Goal: Task Accomplishment & Management: Manage account settings

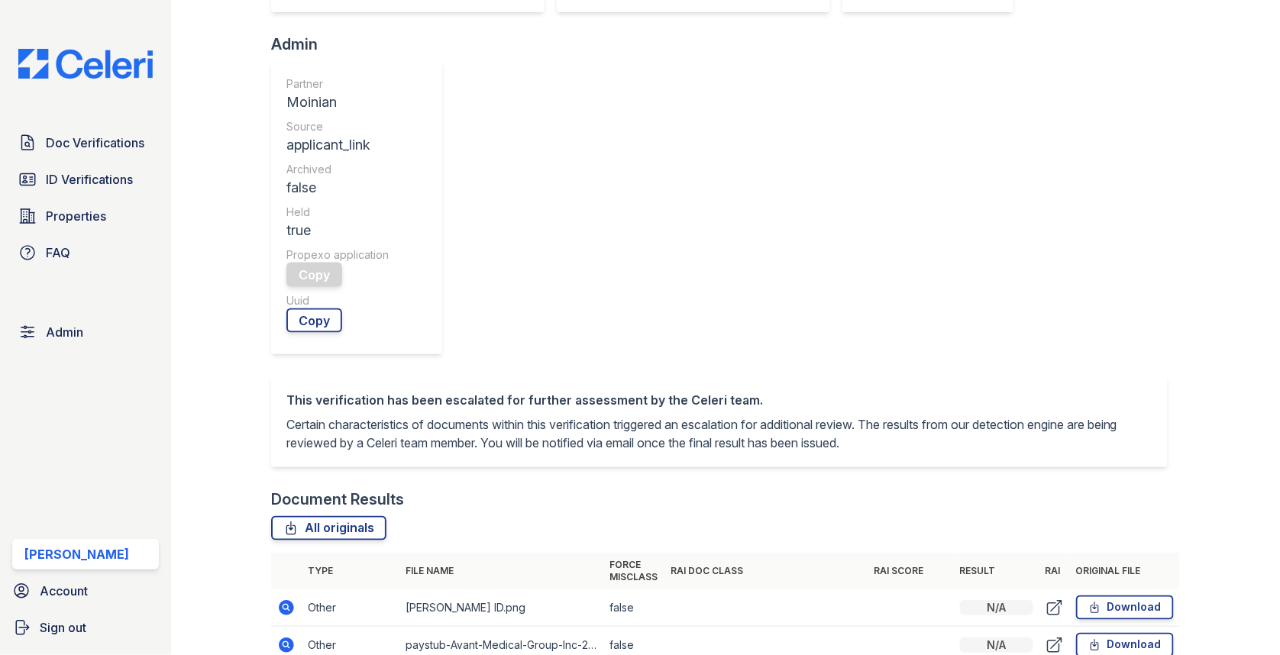
scroll to position [542, 0]
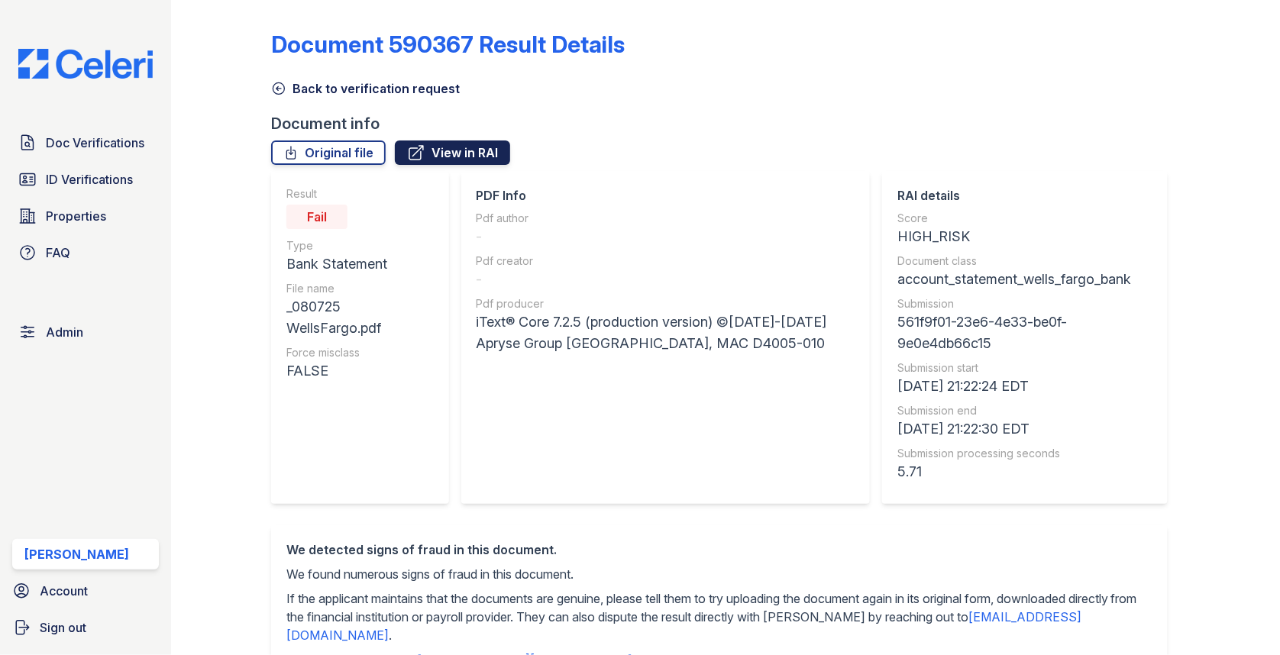
click at [429, 157] on link "View in RAI" at bounding box center [452, 152] width 115 height 24
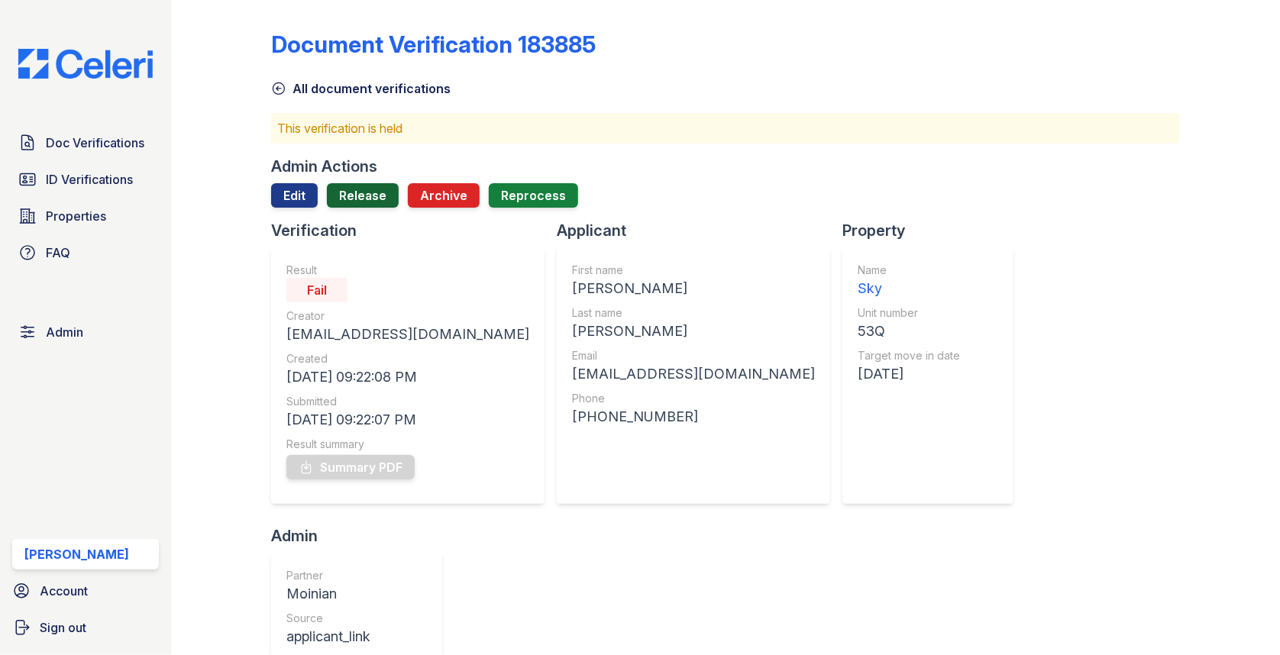
click at [369, 201] on link "Release" at bounding box center [363, 195] width 72 height 24
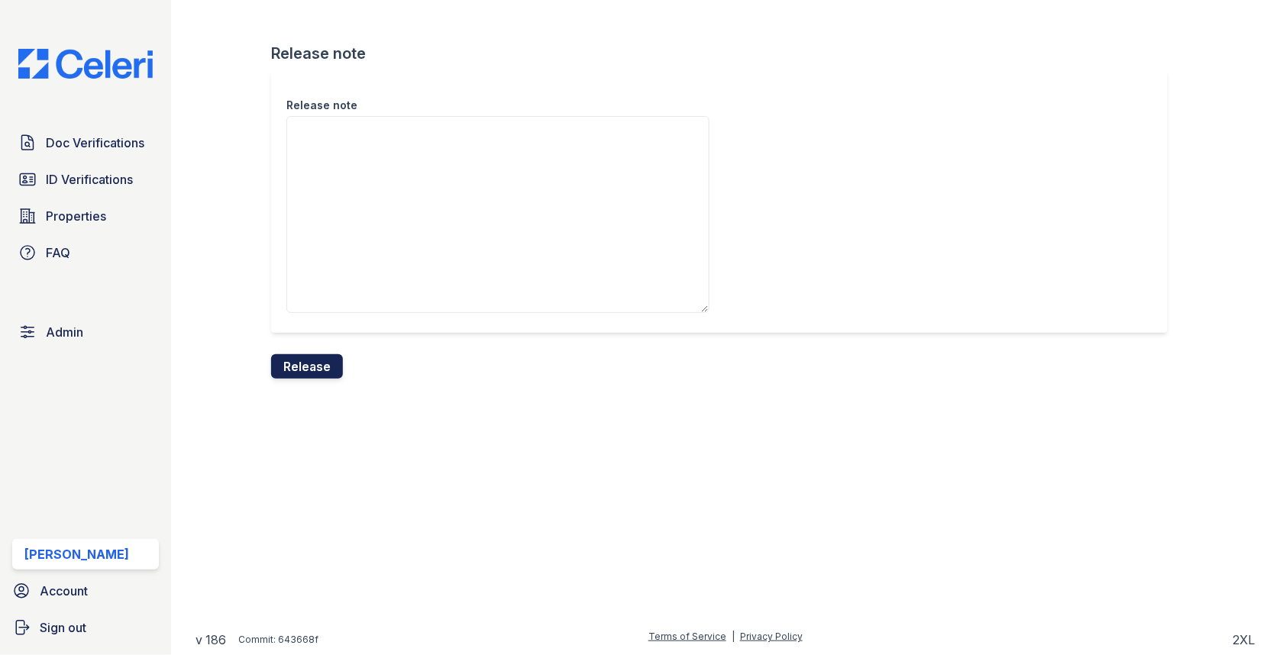
click at [319, 353] on form "Release note Release note Release" at bounding box center [725, 211] width 909 height 336
click at [302, 366] on button "Release" at bounding box center [307, 366] width 72 height 24
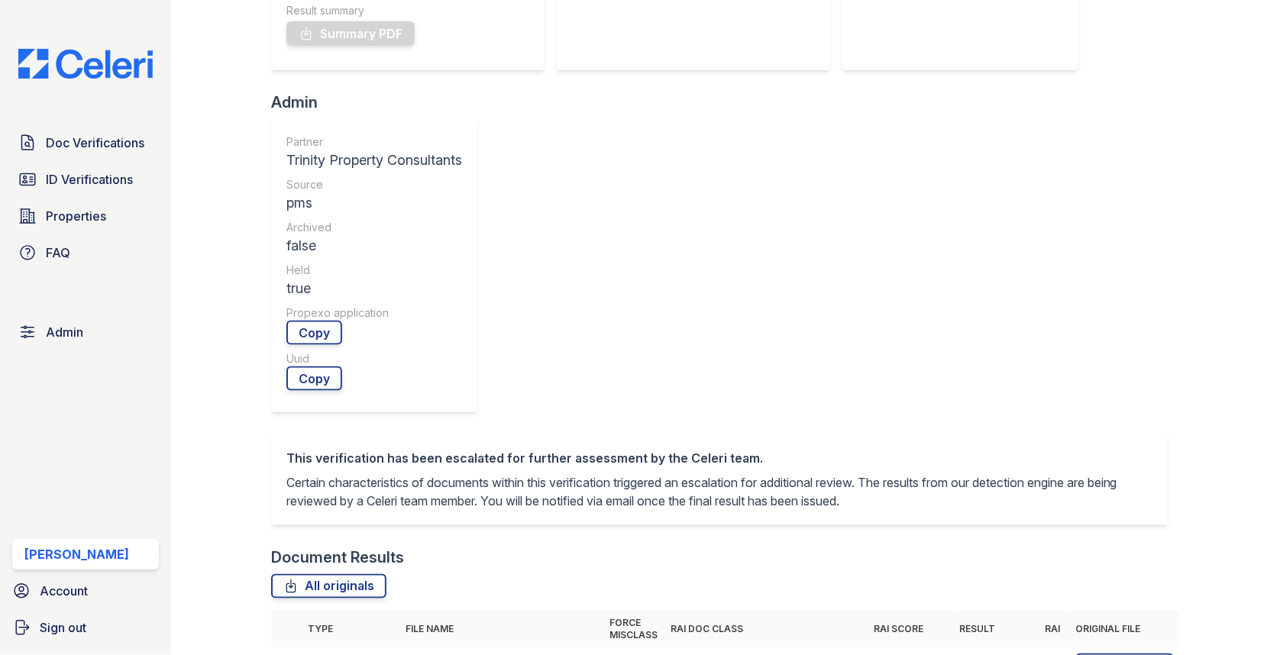
scroll to position [516, 0]
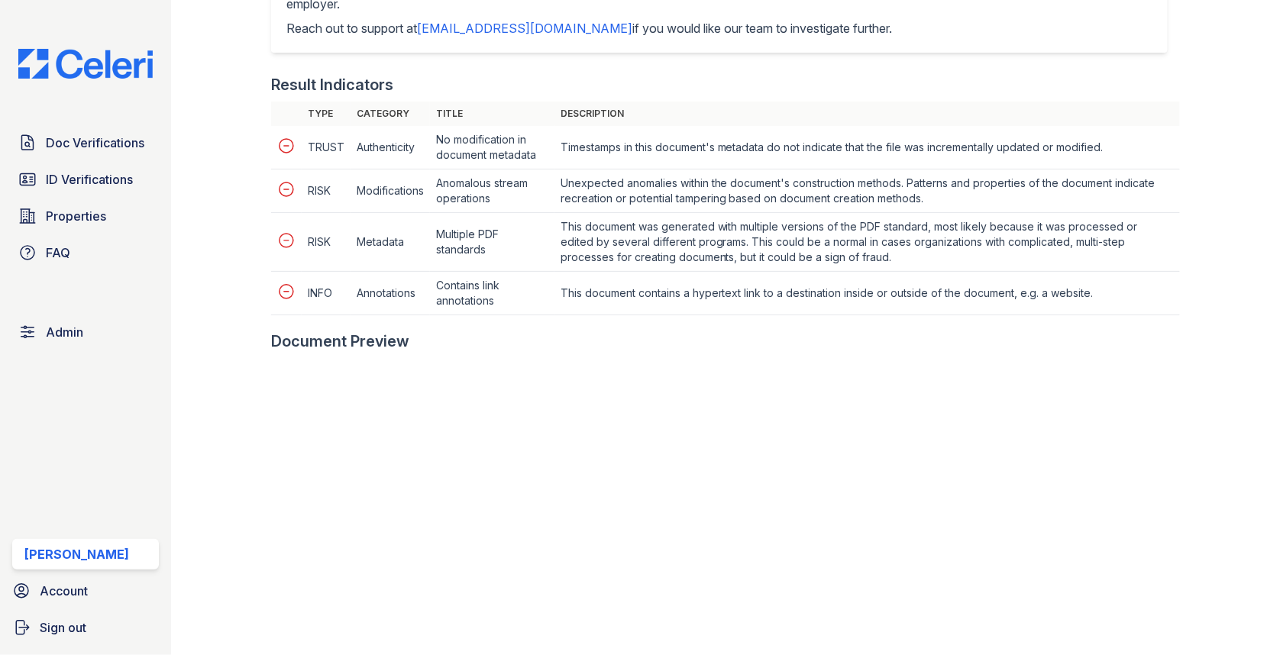
scroll to position [720, 0]
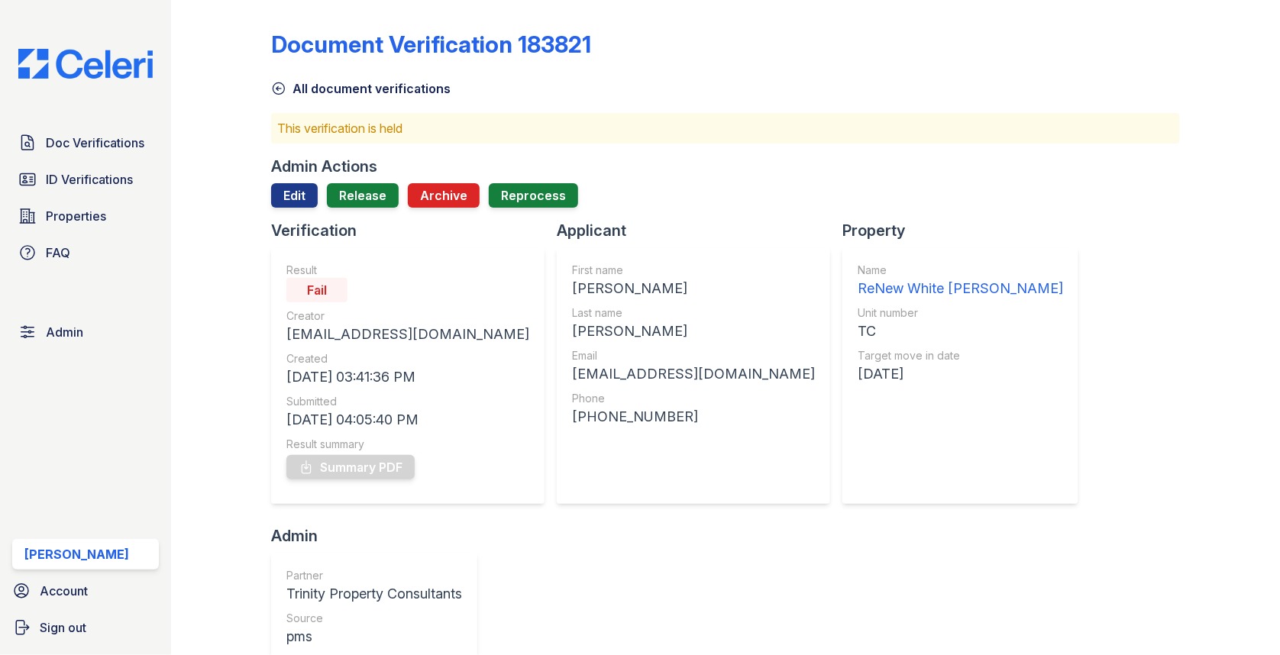
click at [376, 175] on div "Admin Actions" at bounding box center [725, 166] width 909 height 21
click at [370, 191] on link "Release" at bounding box center [363, 195] width 72 height 24
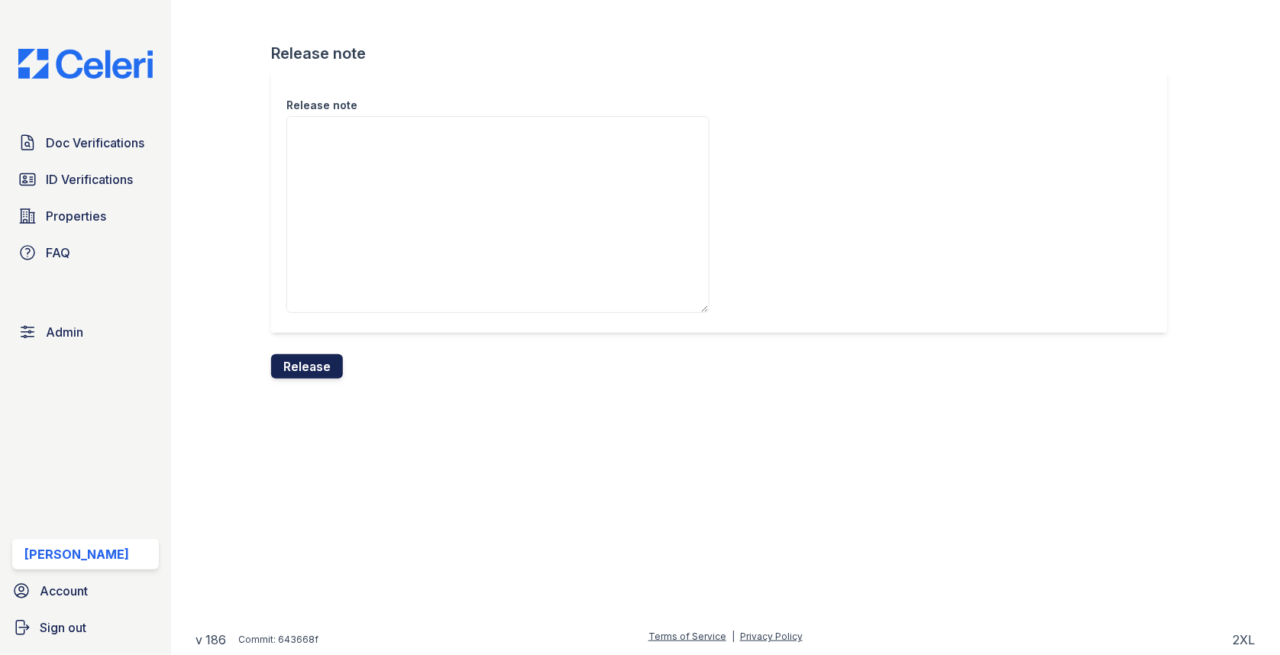
click at [318, 366] on button "Release" at bounding box center [307, 366] width 72 height 24
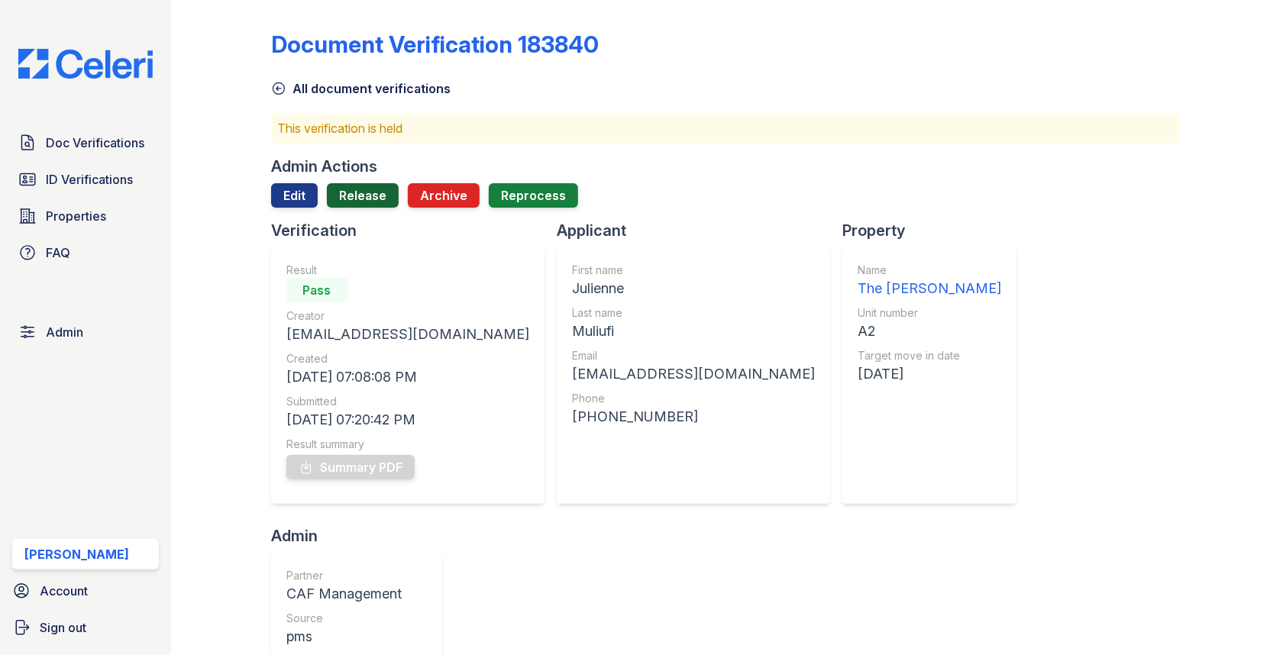
click at [389, 201] on link "Release" at bounding box center [363, 195] width 72 height 24
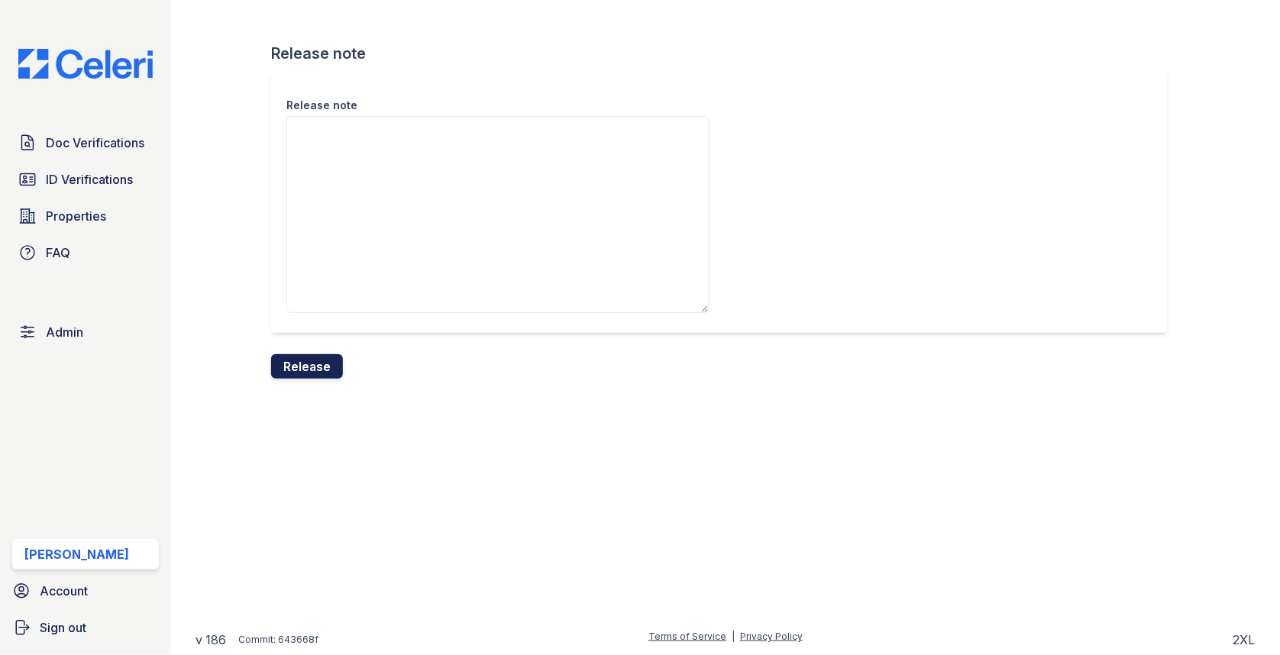
click at [305, 374] on button "Release" at bounding box center [307, 366] width 72 height 24
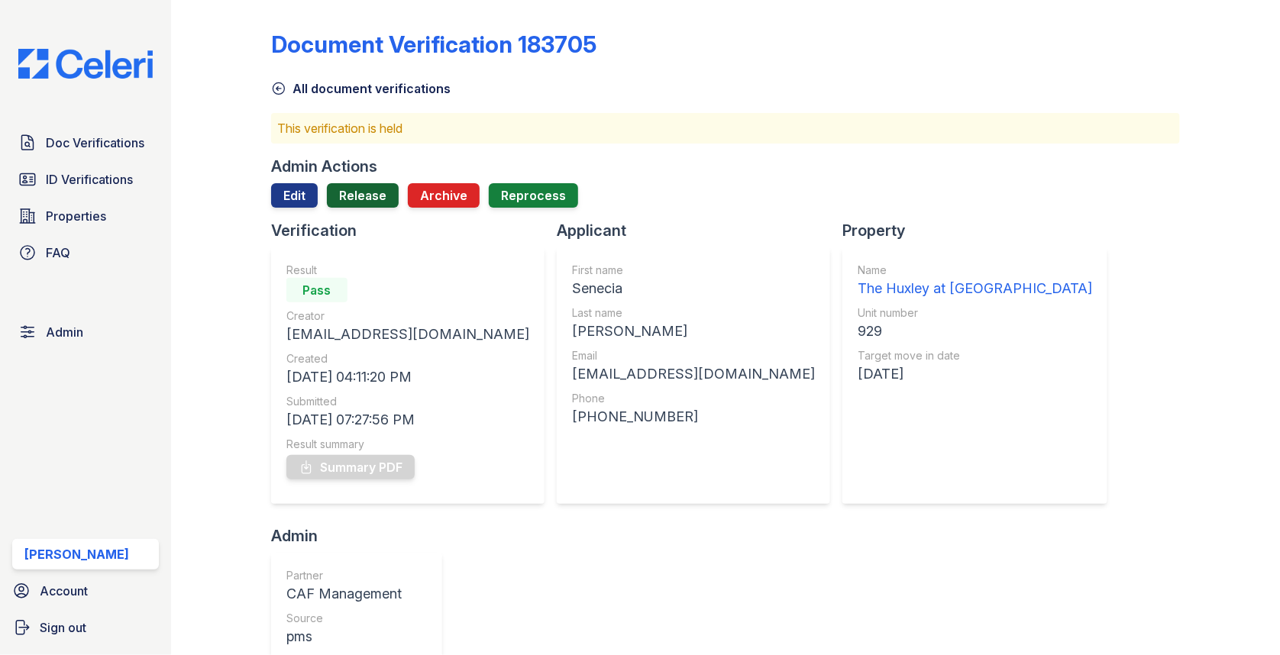
click at [370, 188] on link "Release" at bounding box center [363, 195] width 72 height 24
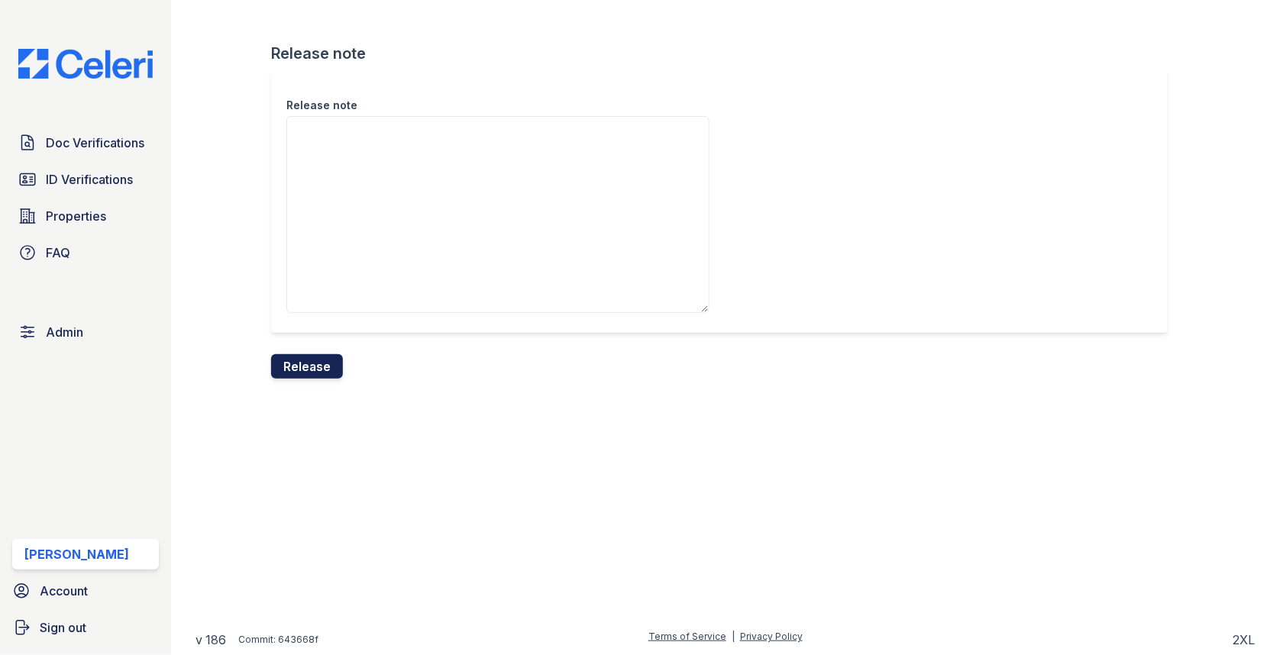
click at [317, 355] on button "Release" at bounding box center [307, 366] width 72 height 24
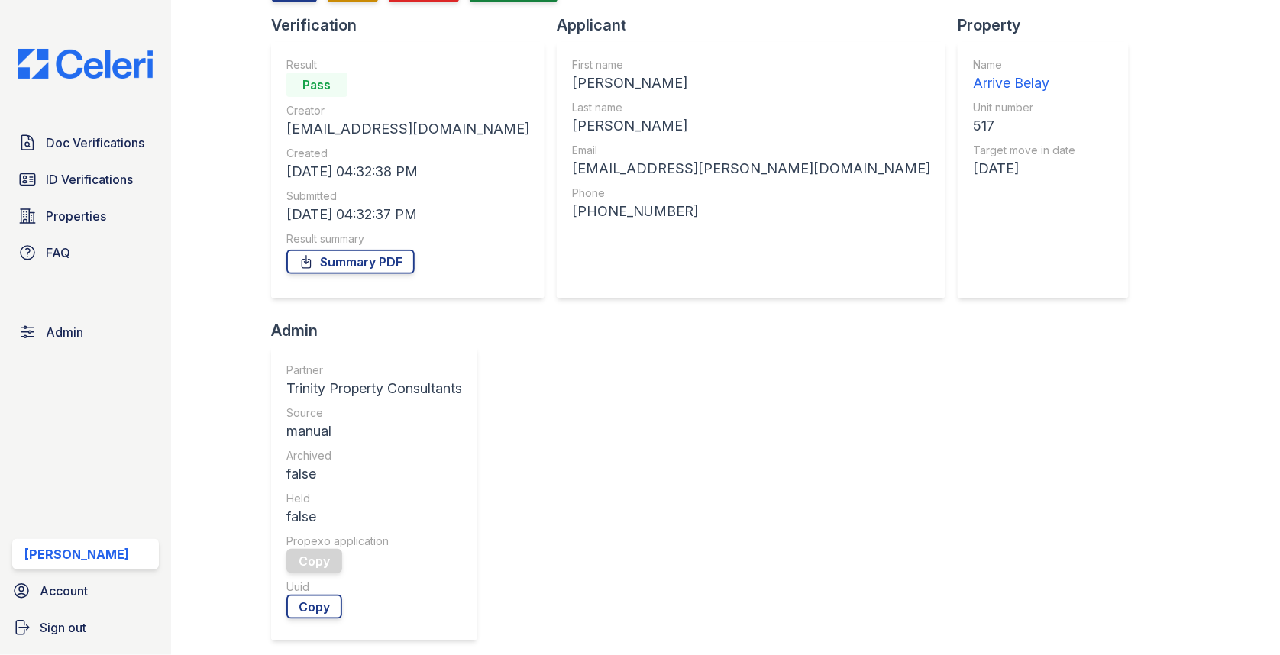
scroll to position [260, 0]
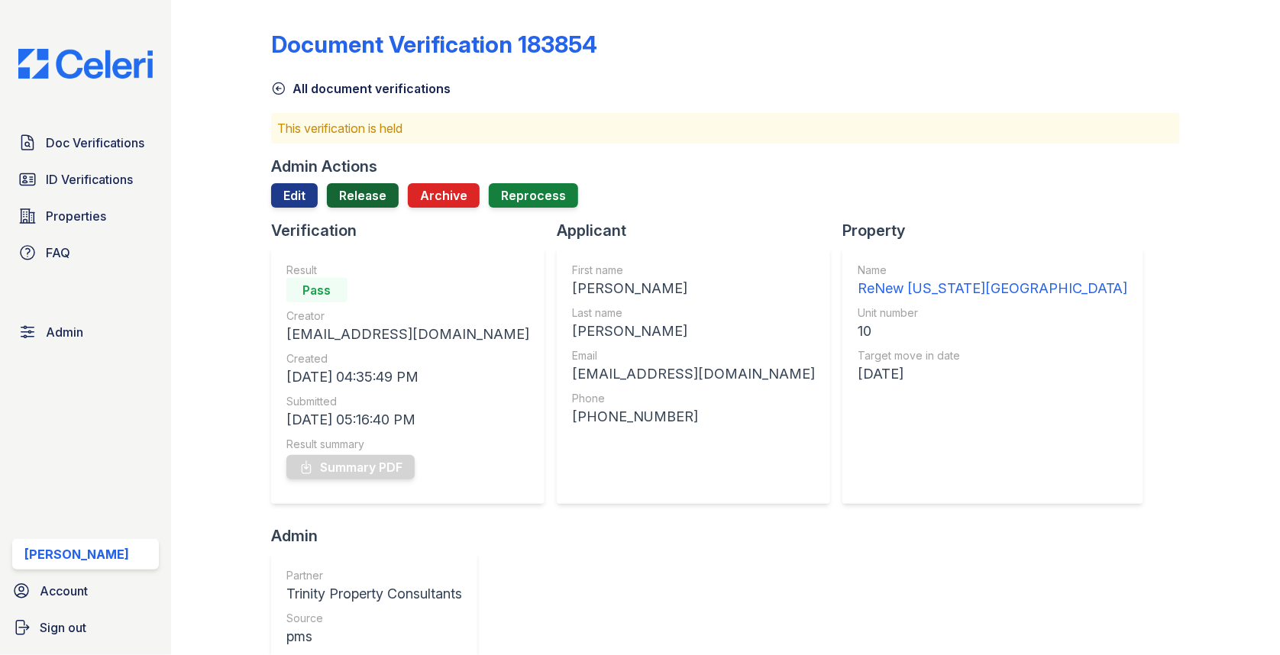
click at [358, 196] on link "Release" at bounding box center [363, 195] width 72 height 24
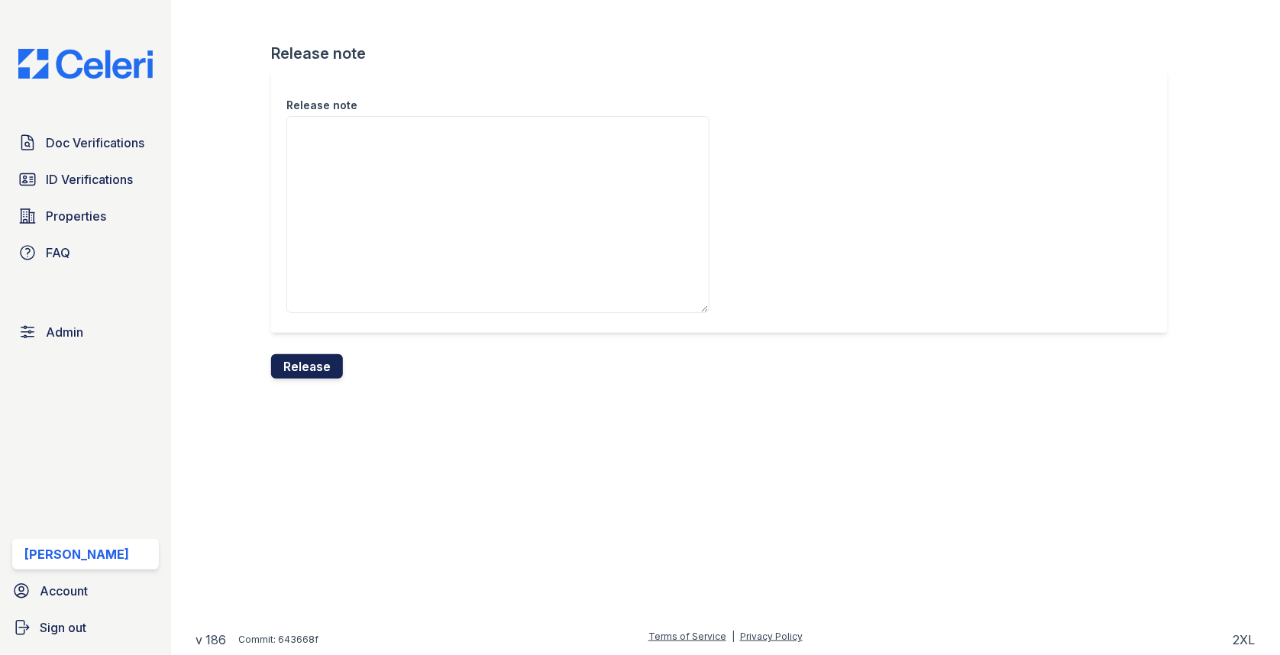
click at [305, 361] on button "Release" at bounding box center [307, 366] width 72 height 24
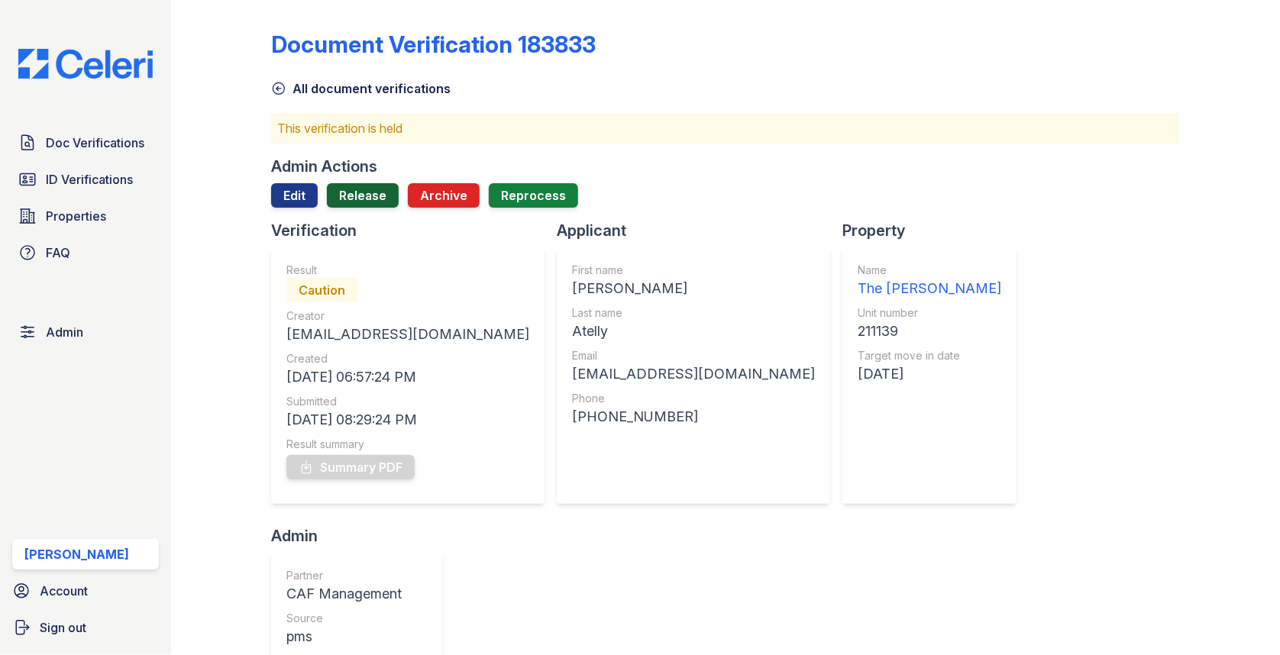
click at [367, 204] on link "Release" at bounding box center [363, 195] width 72 height 24
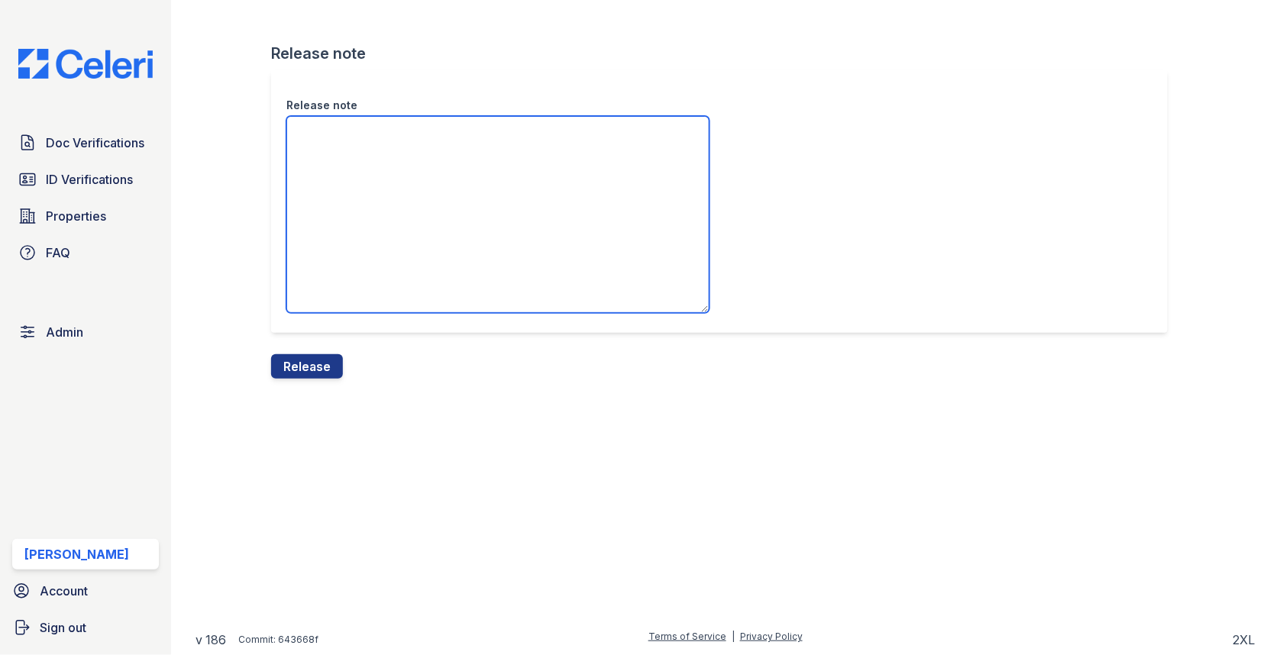
click at [365, 232] on textarea "Release note" at bounding box center [497, 214] width 423 height 197
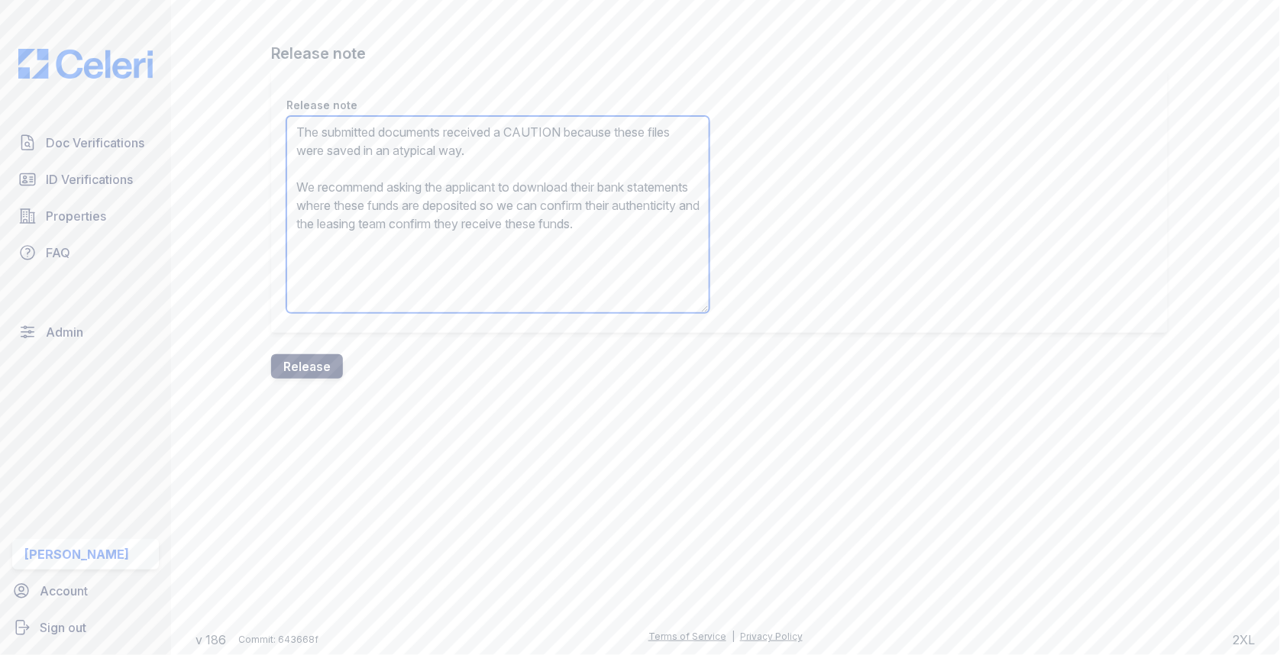
type textarea "The submitted documents received a CAUTION because these files were saved in an…"
click at [312, 360] on button "Release" at bounding box center [307, 366] width 72 height 24
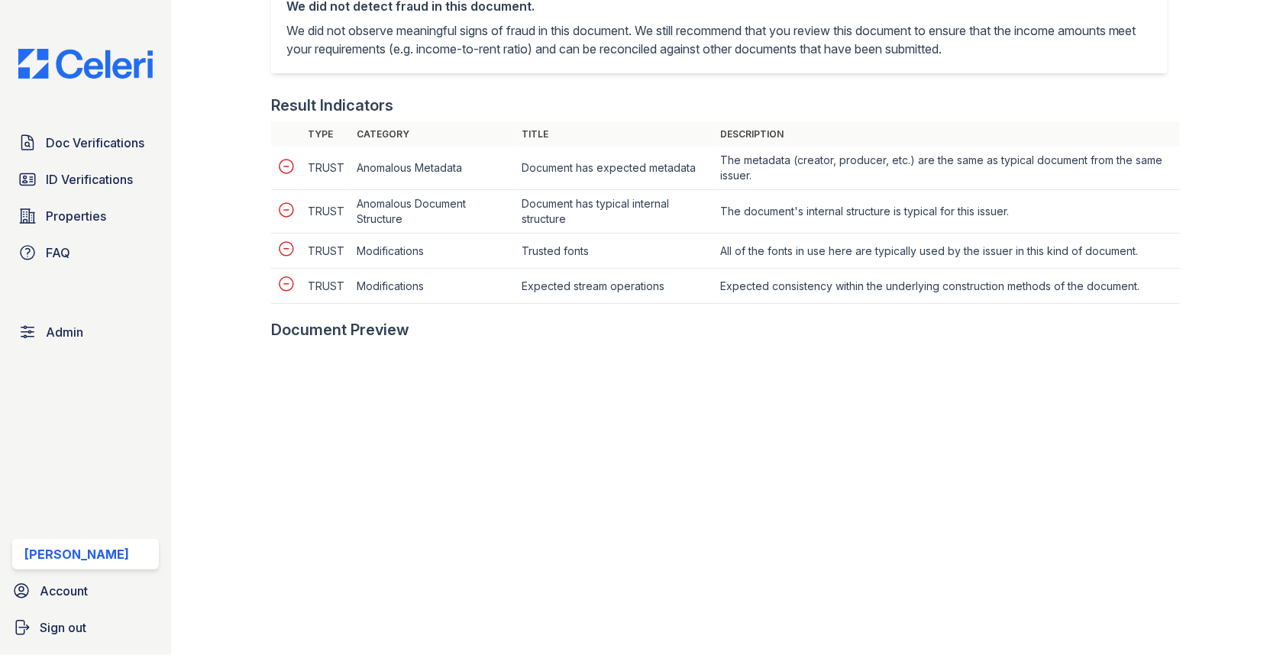
scroll to position [566, 0]
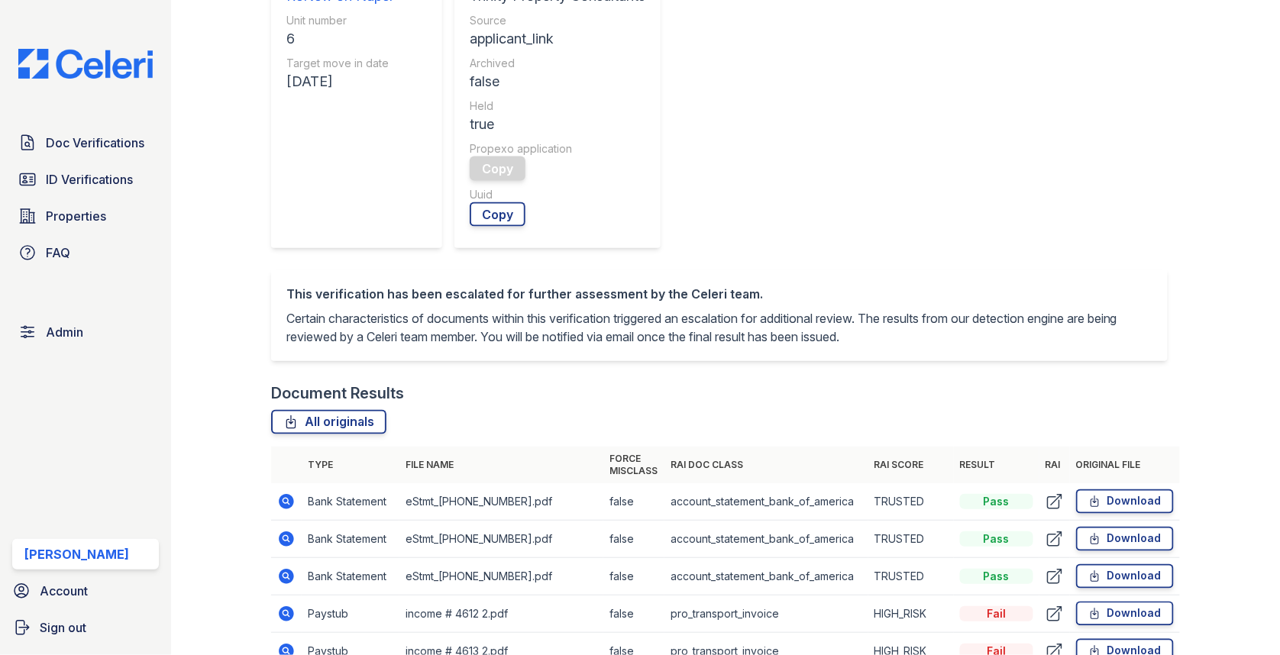
scroll to position [623, 0]
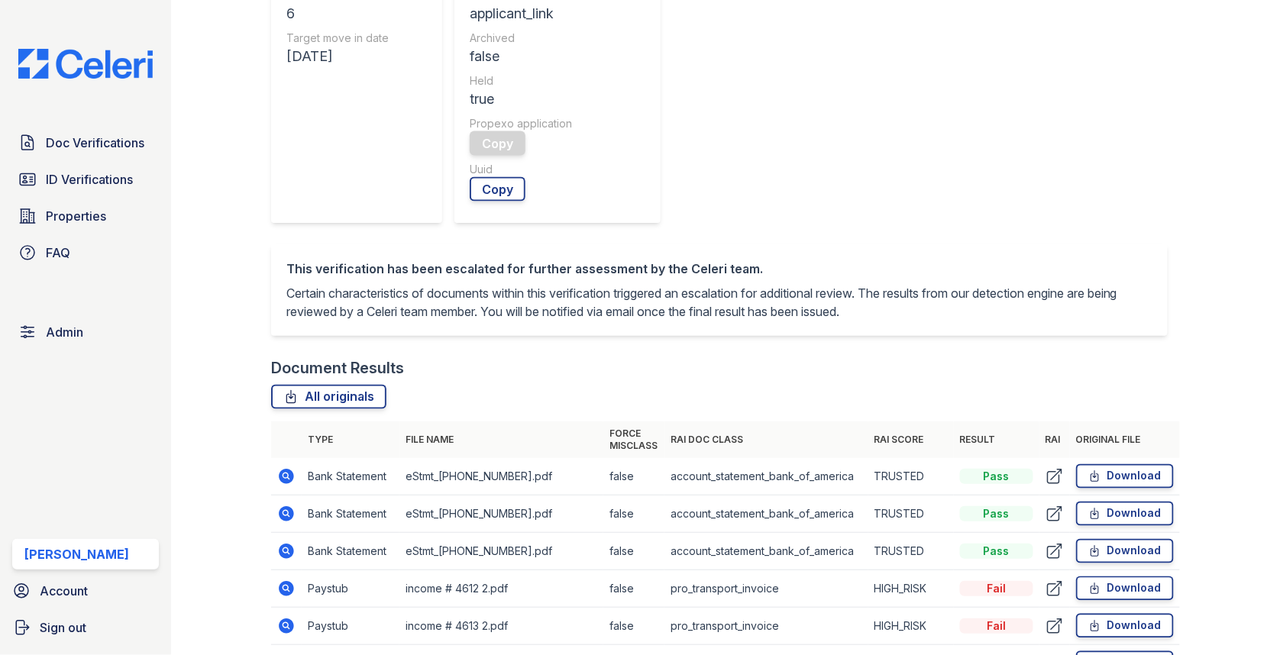
click at [286, 586] on icon at bounding box center [285, 588] width 4 height 4
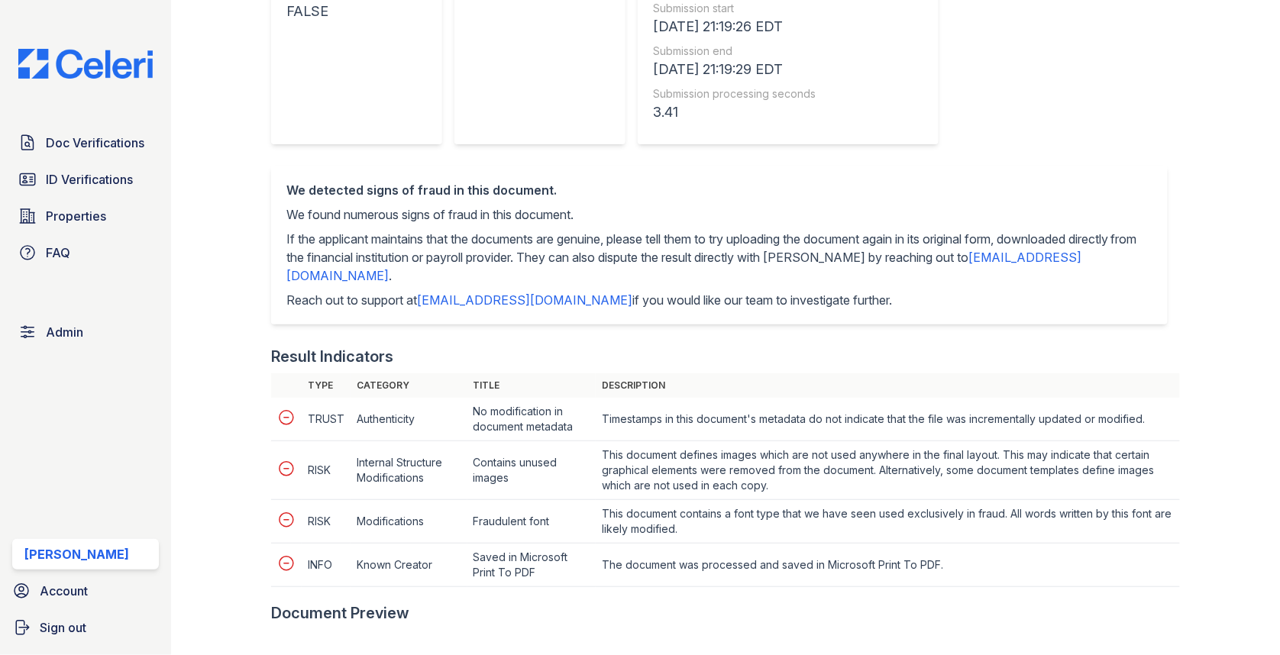
scroll to position [677, 0]
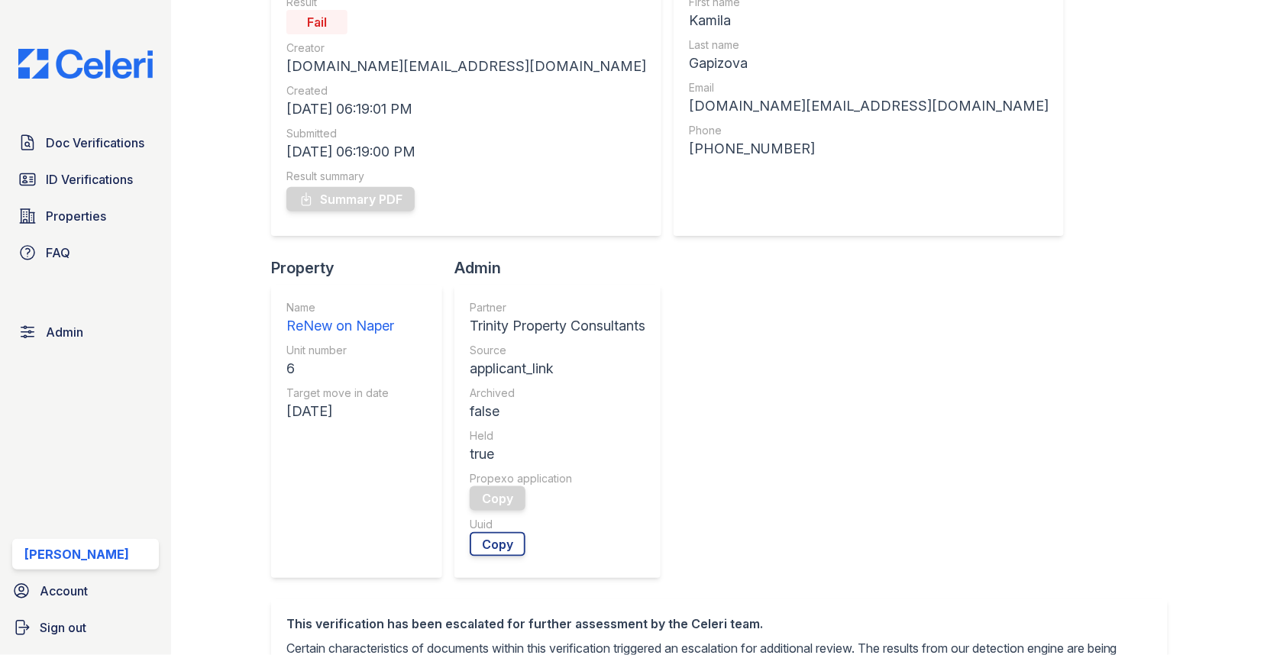
scroll to position [429, 0]
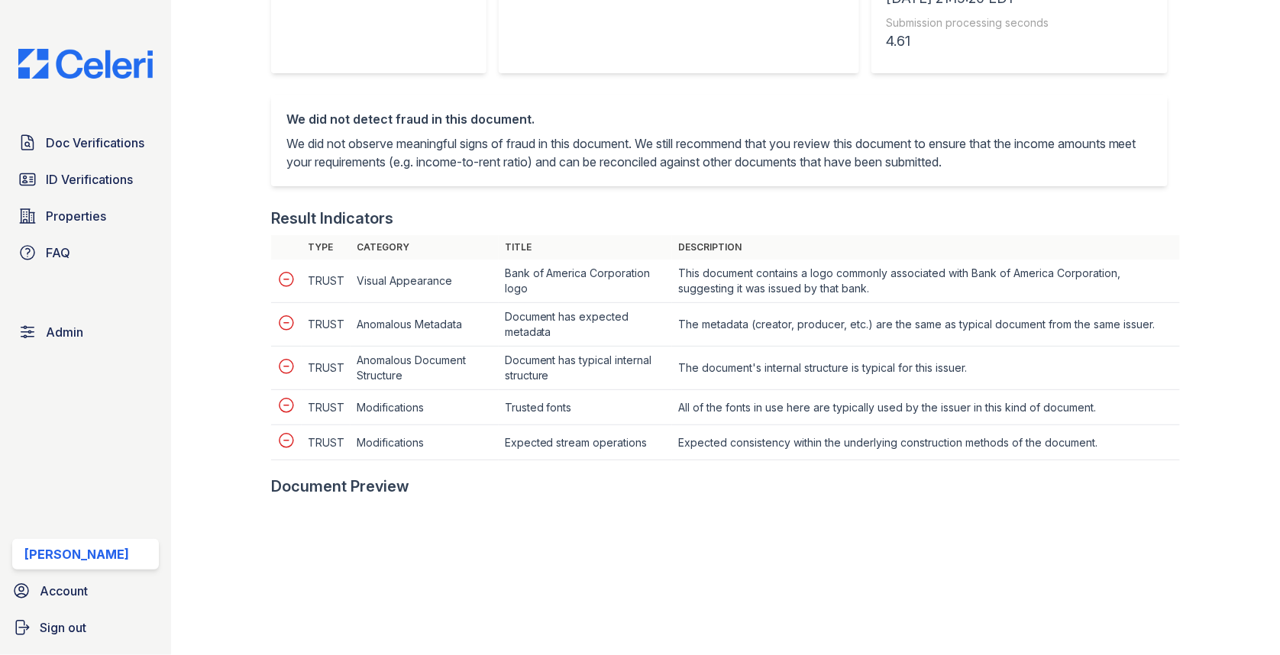
scroll to position [744, 0]
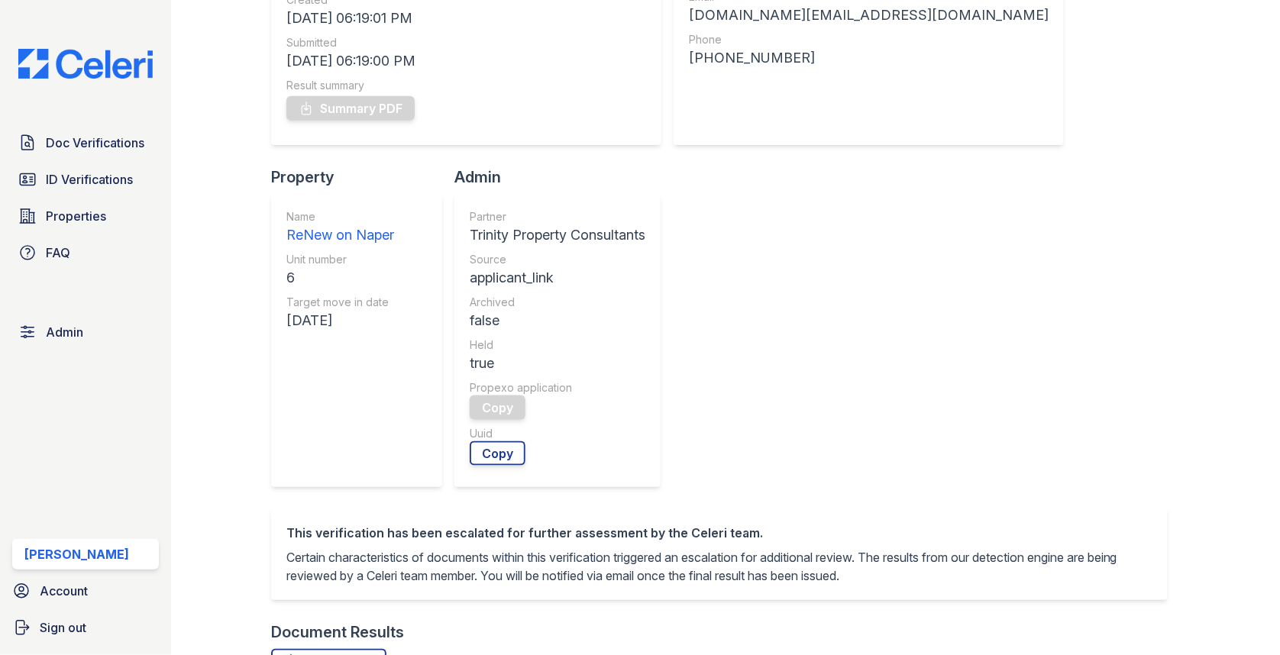
scroll to position [421, 0]
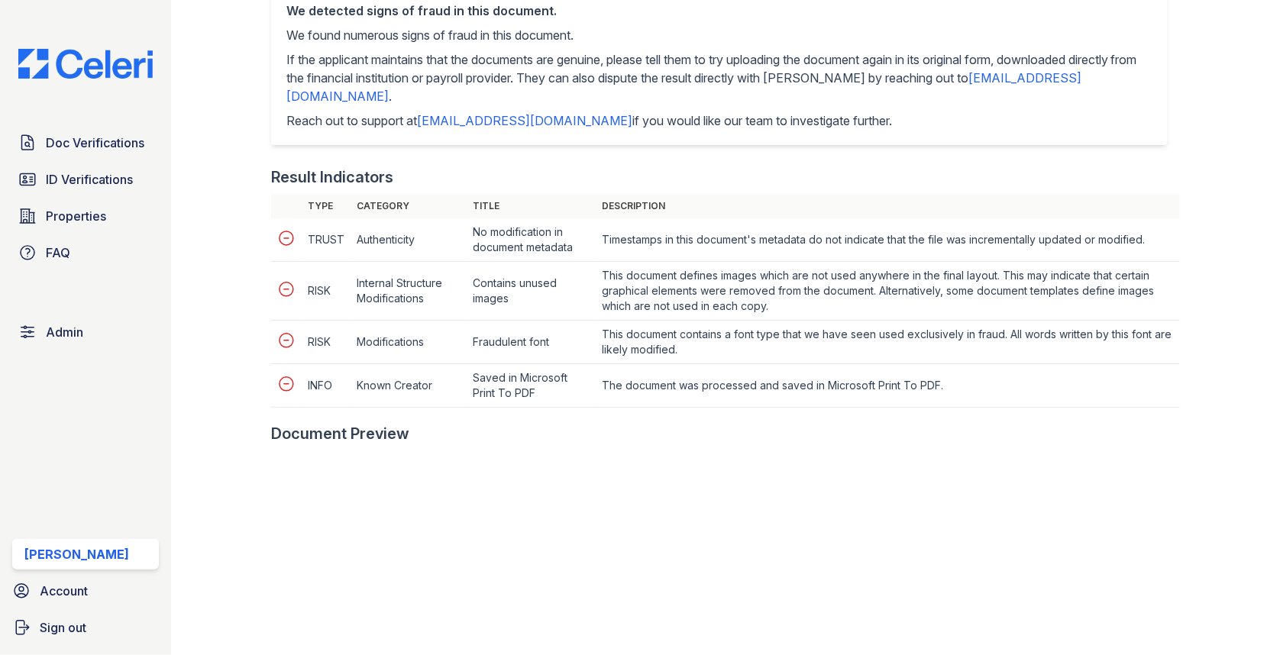
scroll to position [843, 0]
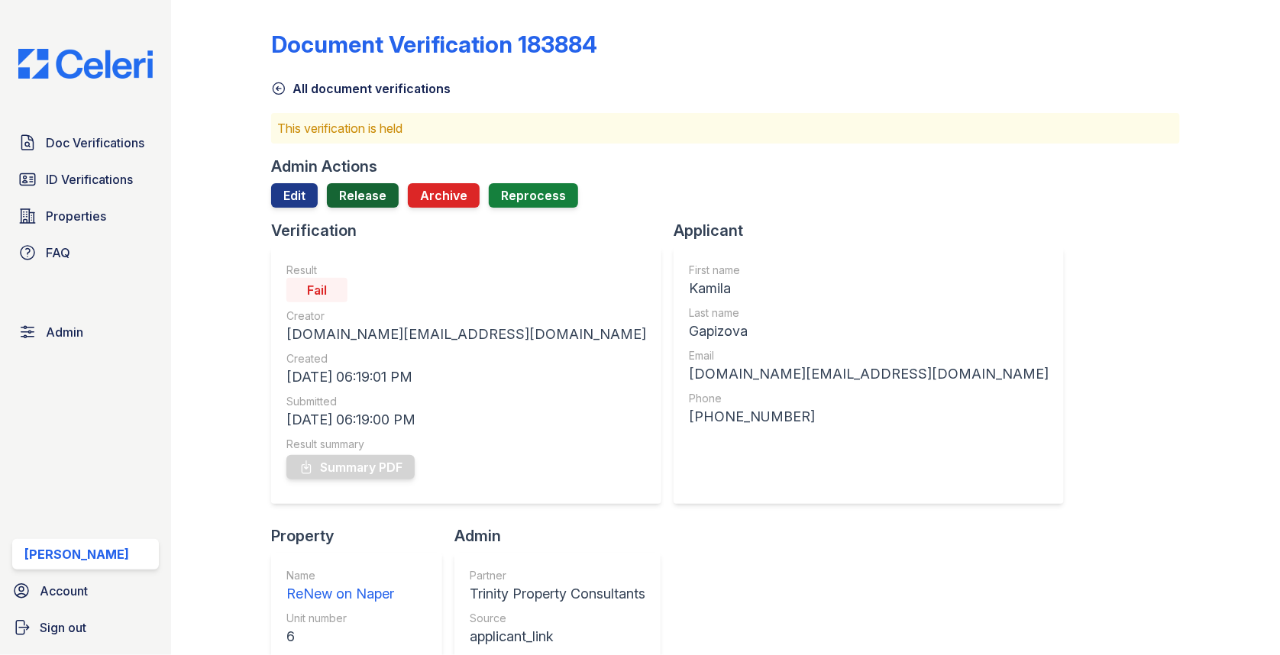
click at [350, 189] on link "Release" at bounding box center [363, 195] width 72 height 24
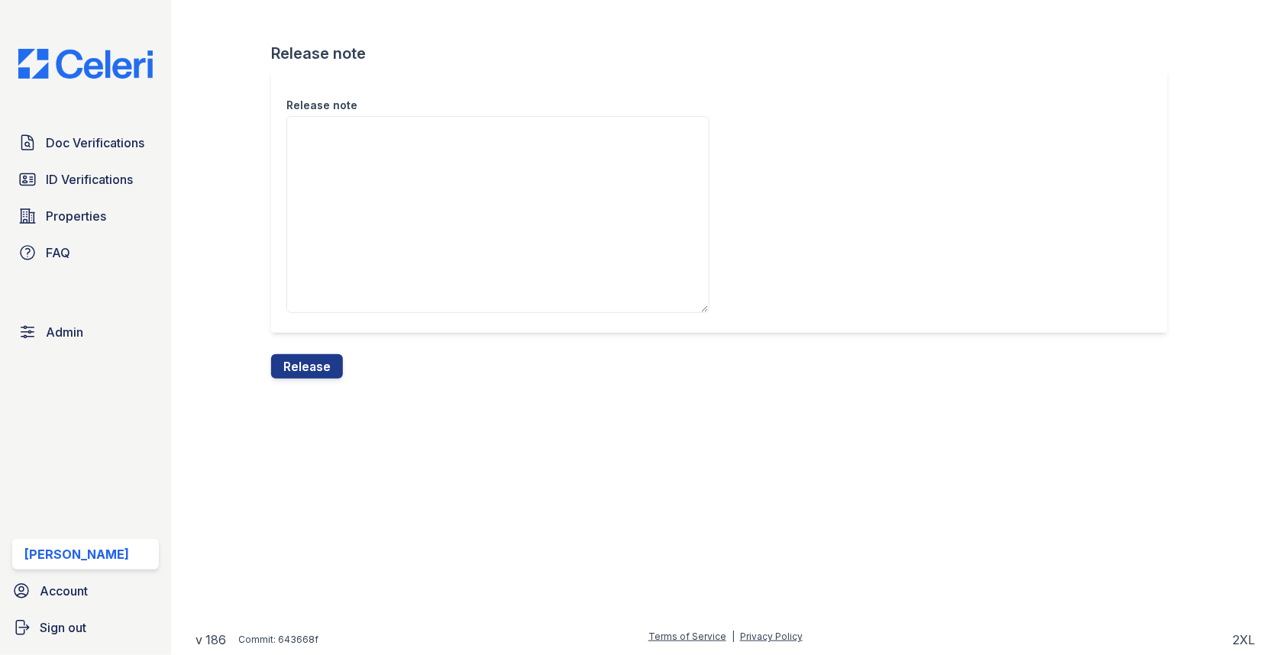
click at [326, 392] on div "Release note Release note Release" at bounding box center [725, 201] width 1060 height 403
click at [326, 366] on button "Release" at bounding box center [307, 366] width 72 height 24
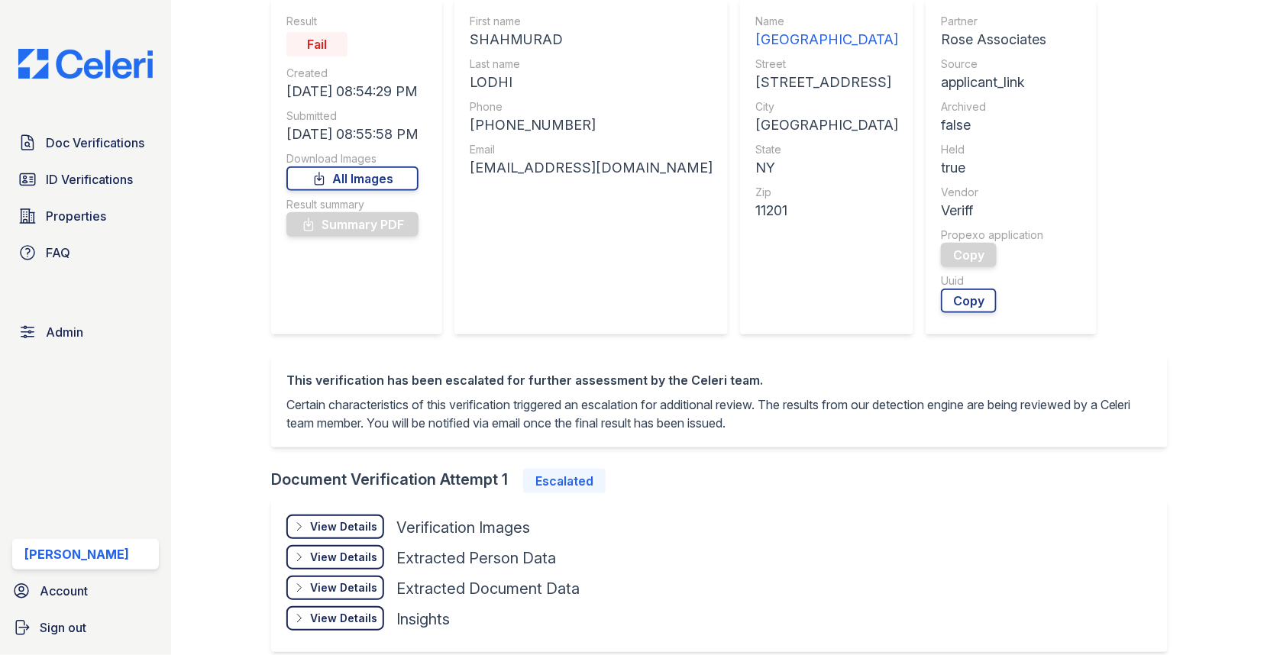
scroll to position [334, 0]
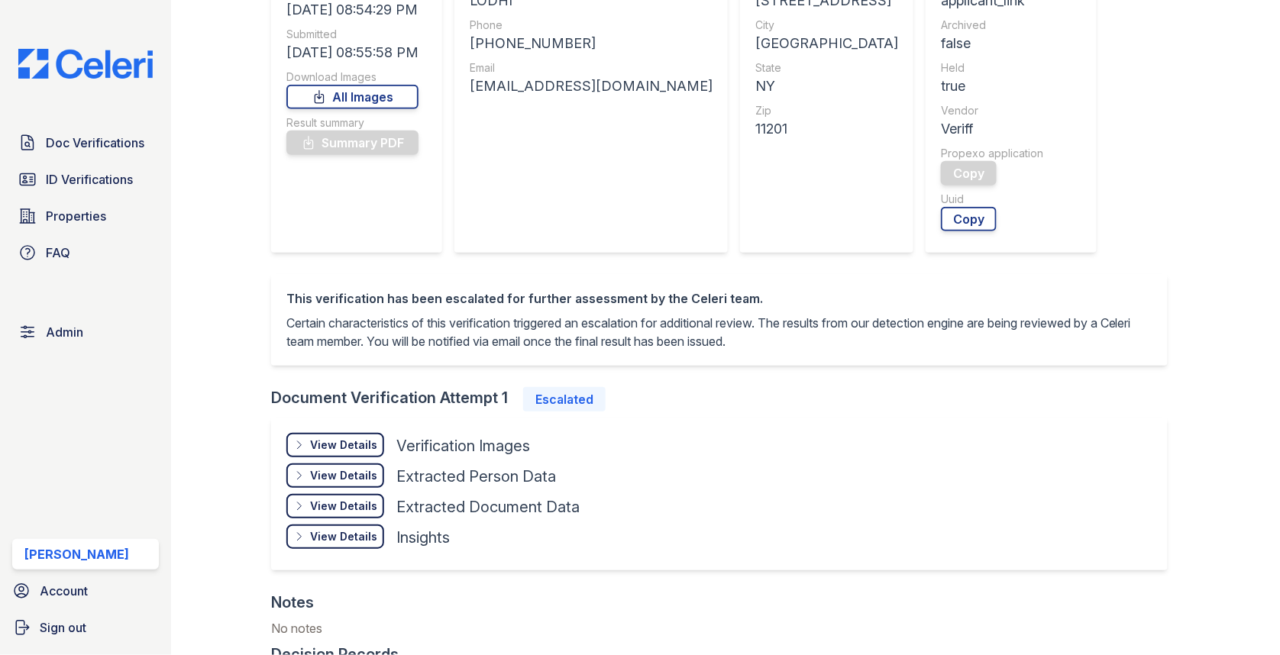
click at [350, 447] on div "View Details" at bounding box center [343, 445] width 67 height 15
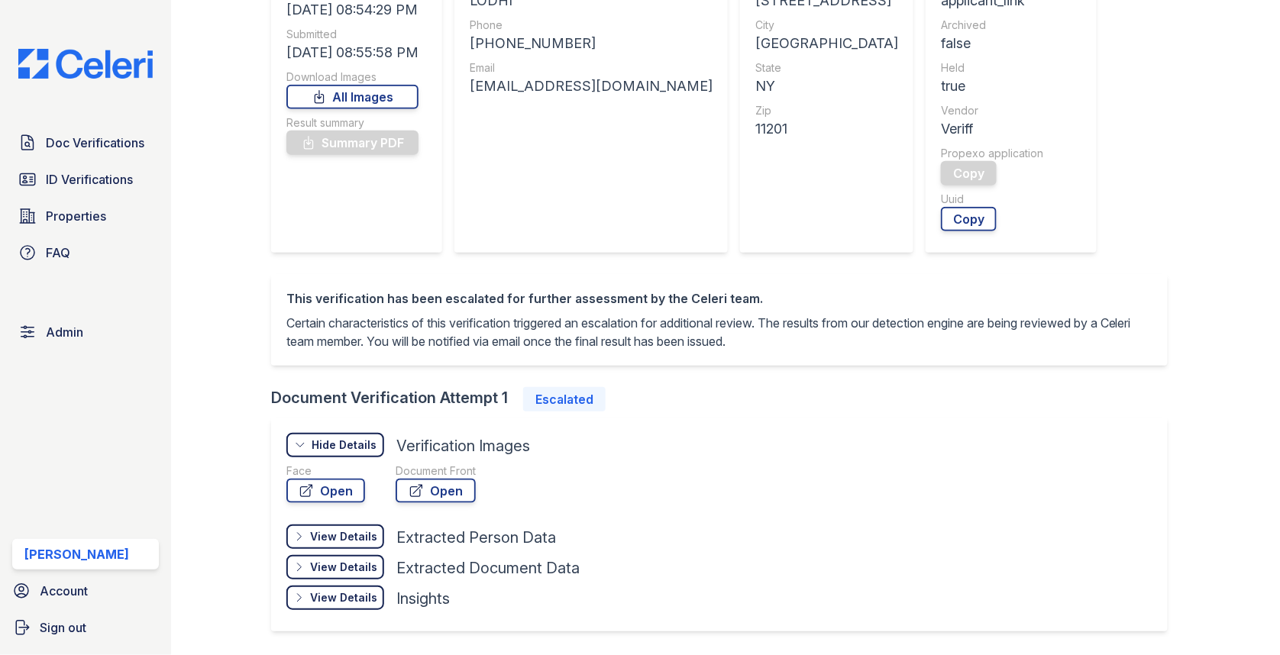
click at [411, 470] on div "Document Front" at bounding box center [436, 470] width 80 height 15
click at [419, 476] on div "Document Front" at bounding box center [436, 470] width 80 height 15
click at [419, 486] on icon at bounding box center [416, 491] width 11 height 11
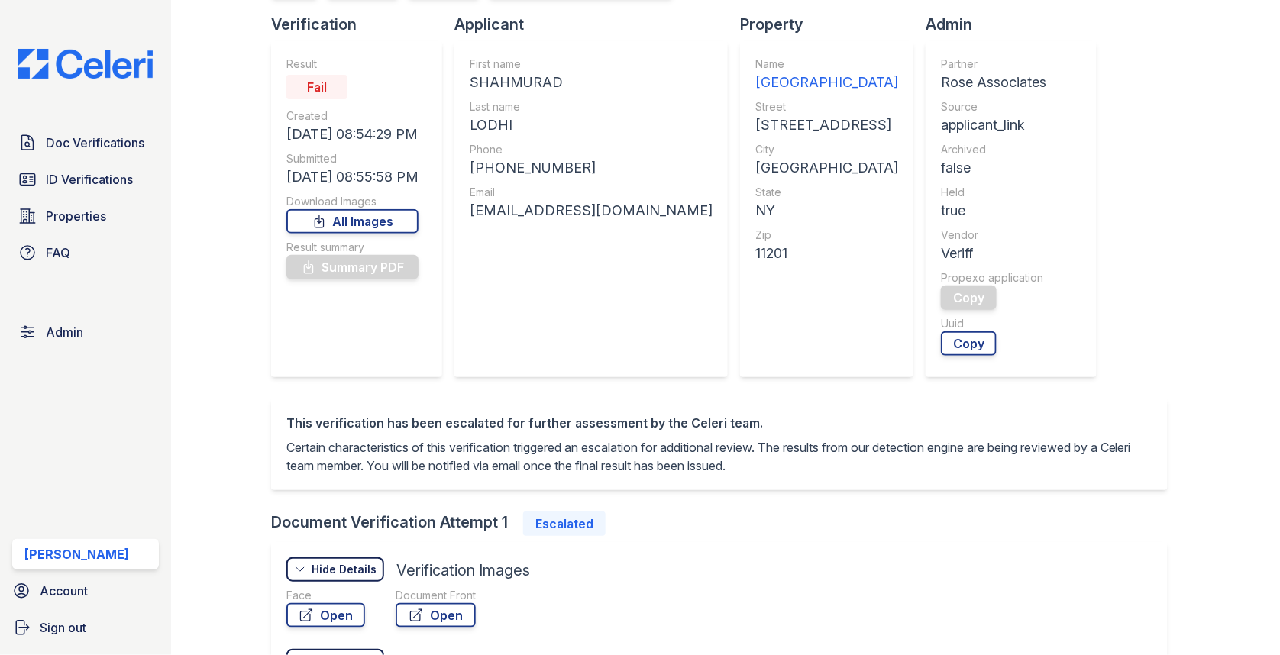
scroll to position [0, 0]
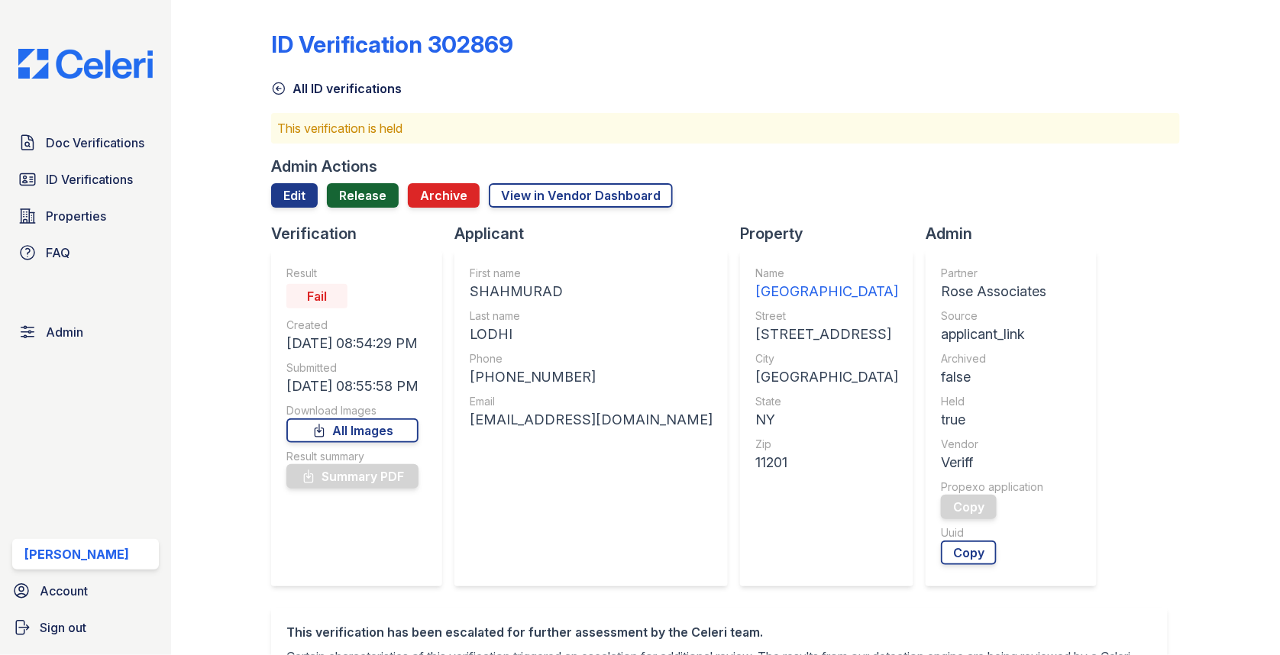
click at [379, 199] on link "Release" at bounding box center [363, 195] width 72 height 24
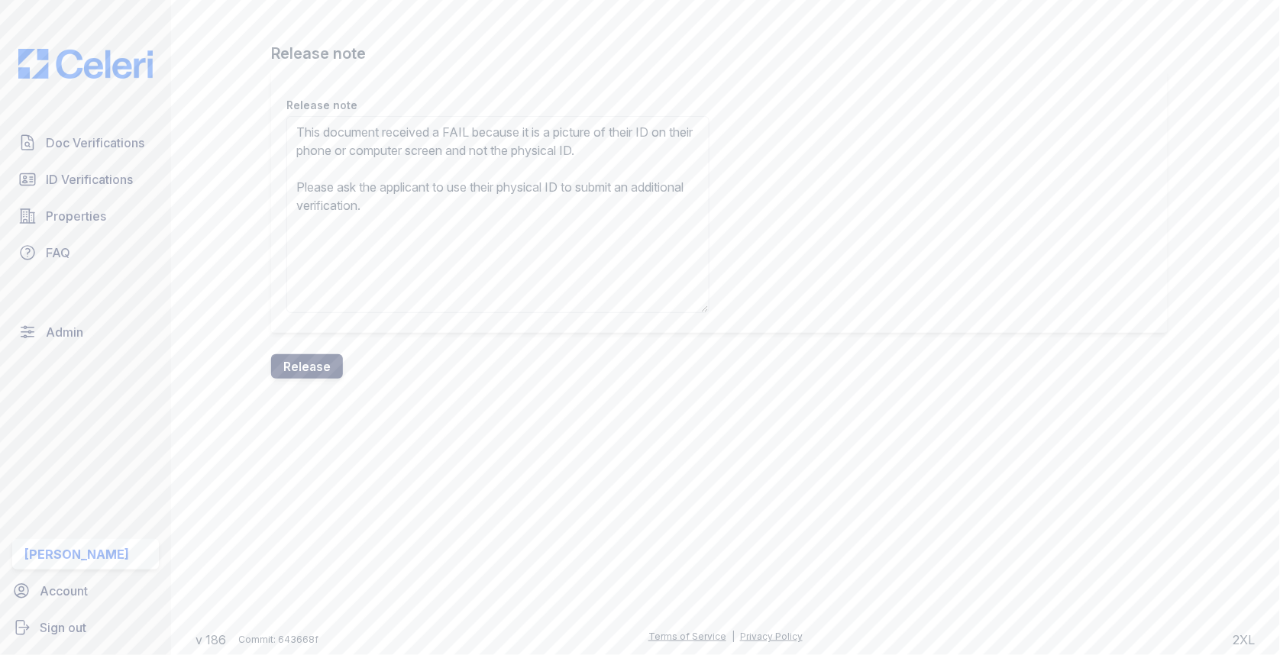
type textarea "This document received a FAIL because it is a picture of their ID on their phon…"
click at [319, 355] on button "Release" at bounding box center [307, 366] width 72 height 24
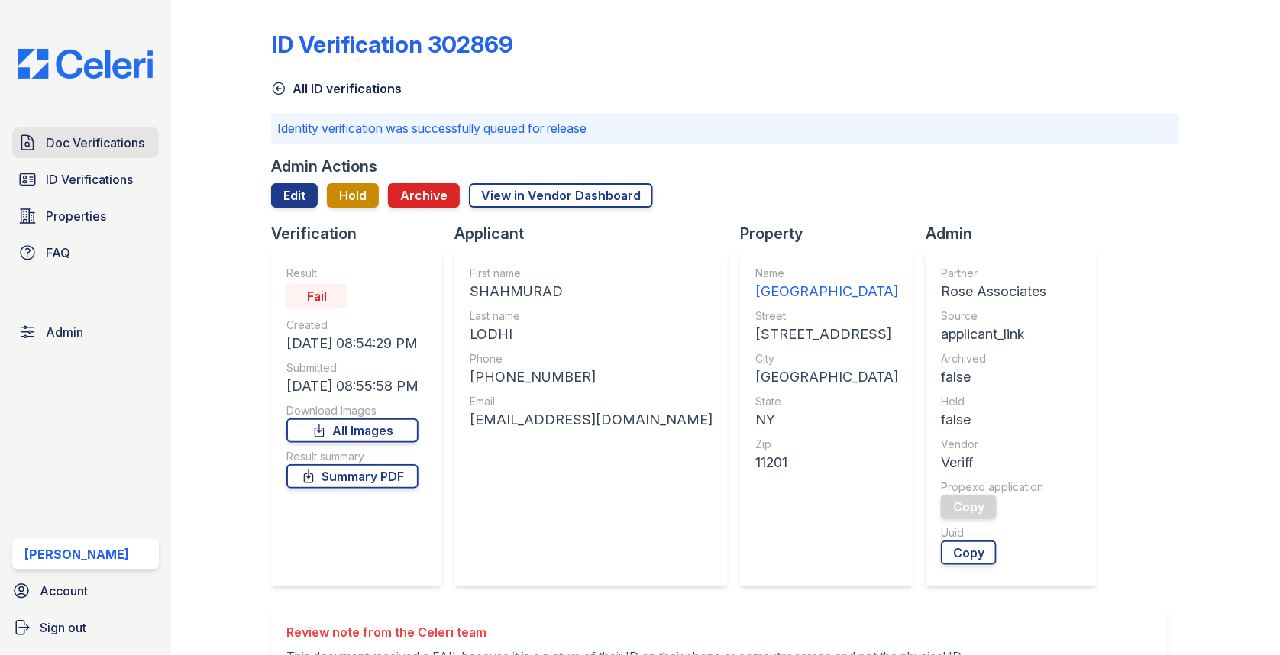
click at [136, 137] on span "Doc Verifications" at bounding box center [95, 143] width 98 height 18
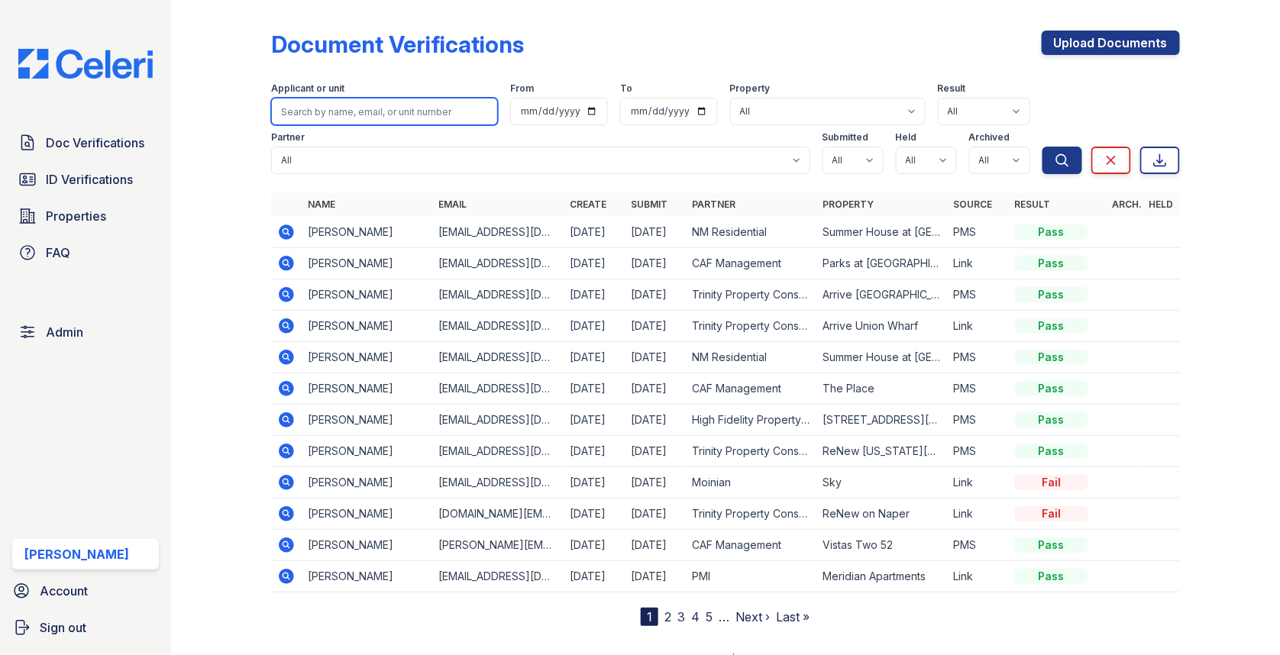
click at [358, 120] on input "search" at bounding box center [384, 111] width 227 height 27
type input "r"
click at [292, 481] on icon at bounding box center [286, 482] width 15 height 15
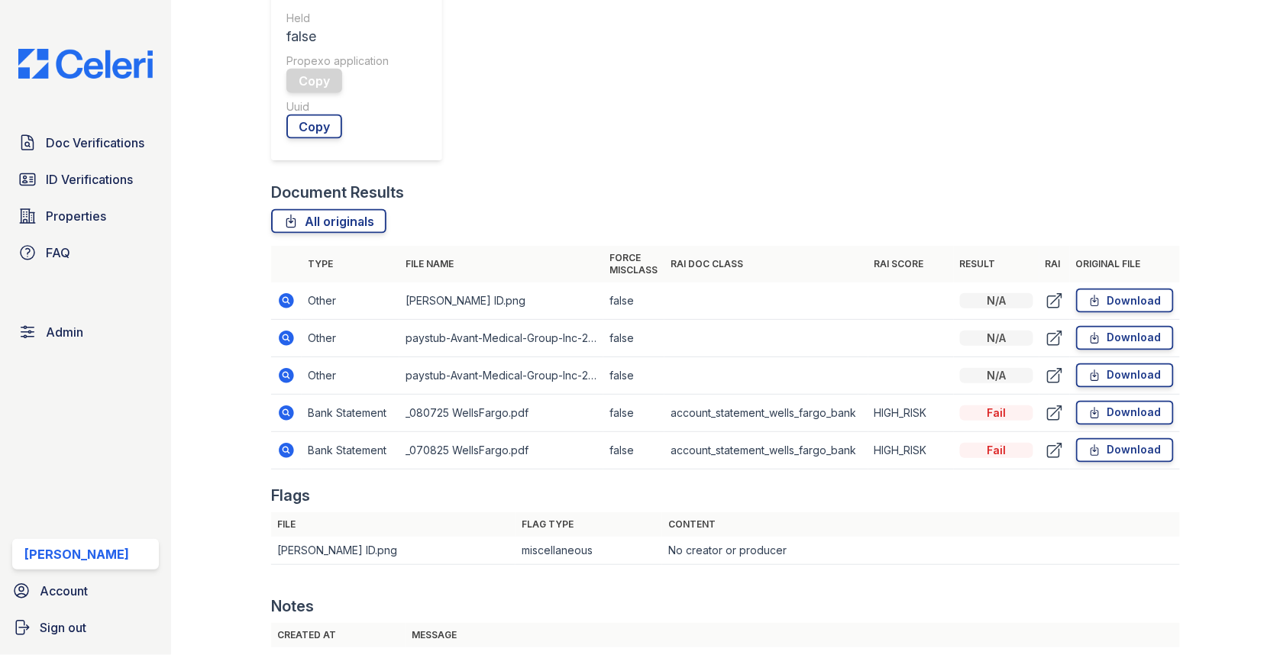
scroll to position [512, 0]
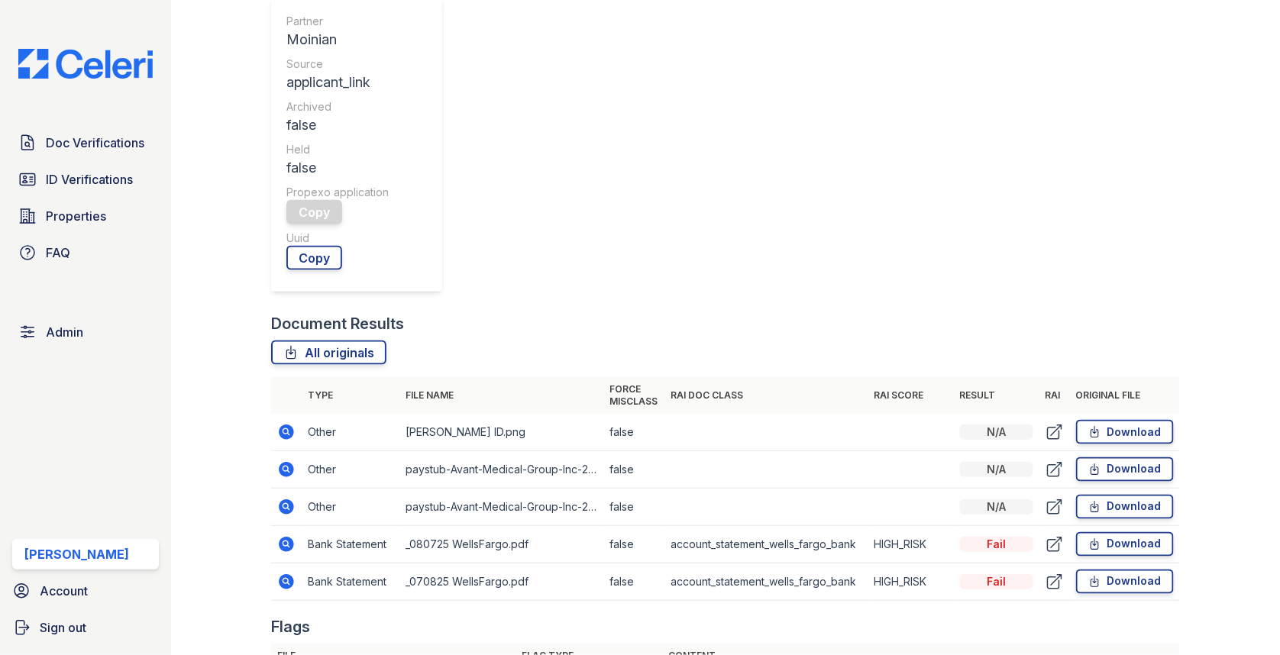
click at [286, 504] on icon at bounding box center [285, 506] width 4 height 4
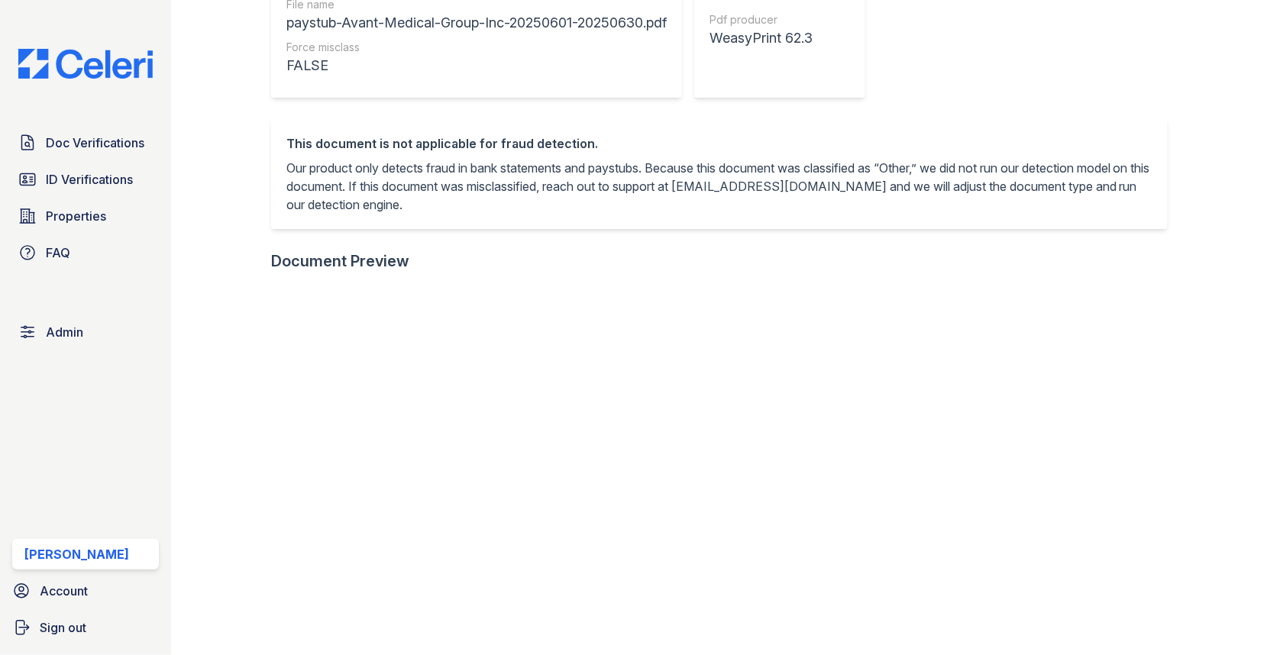
scroll to position [353, 0]
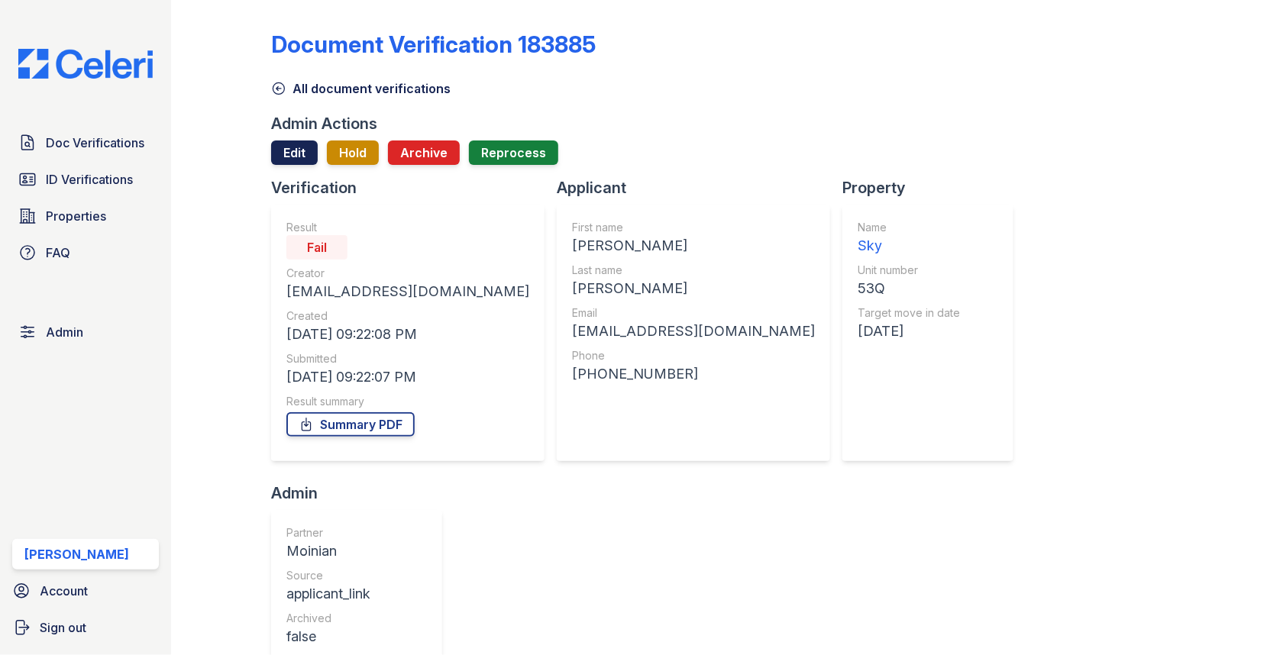
click at [290, 160] on link "Edit" at bounding box center [294, 152] width 47 height 24
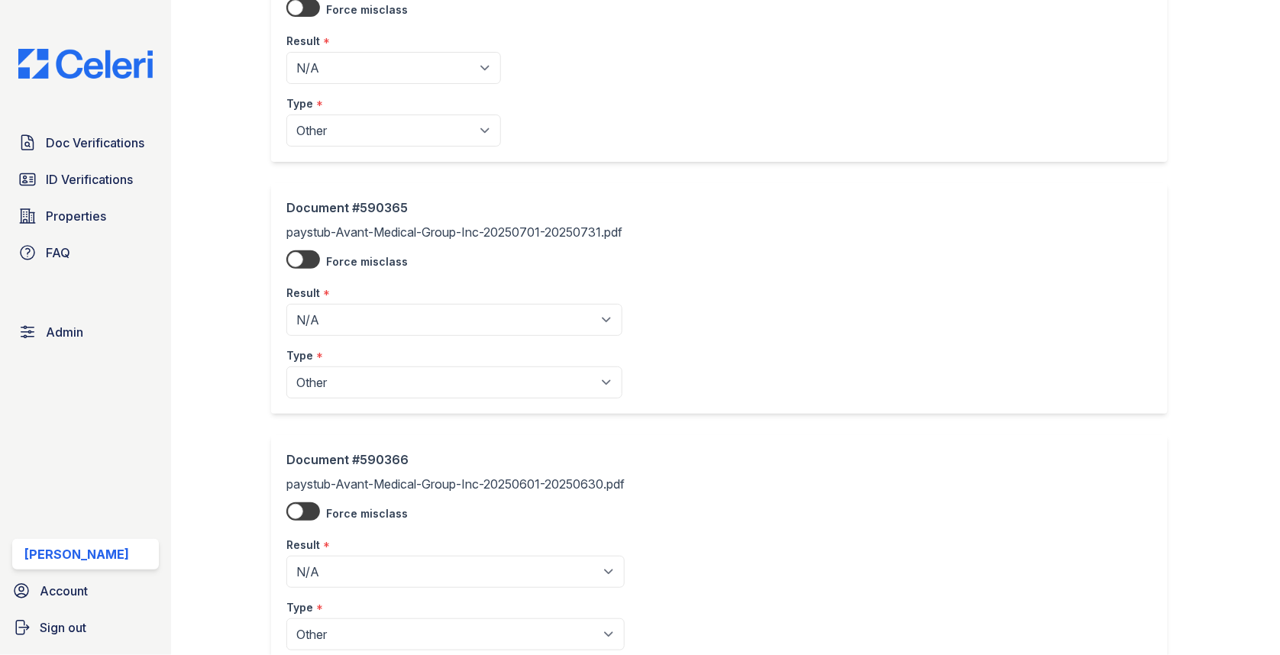
scroll to position [225, 0]
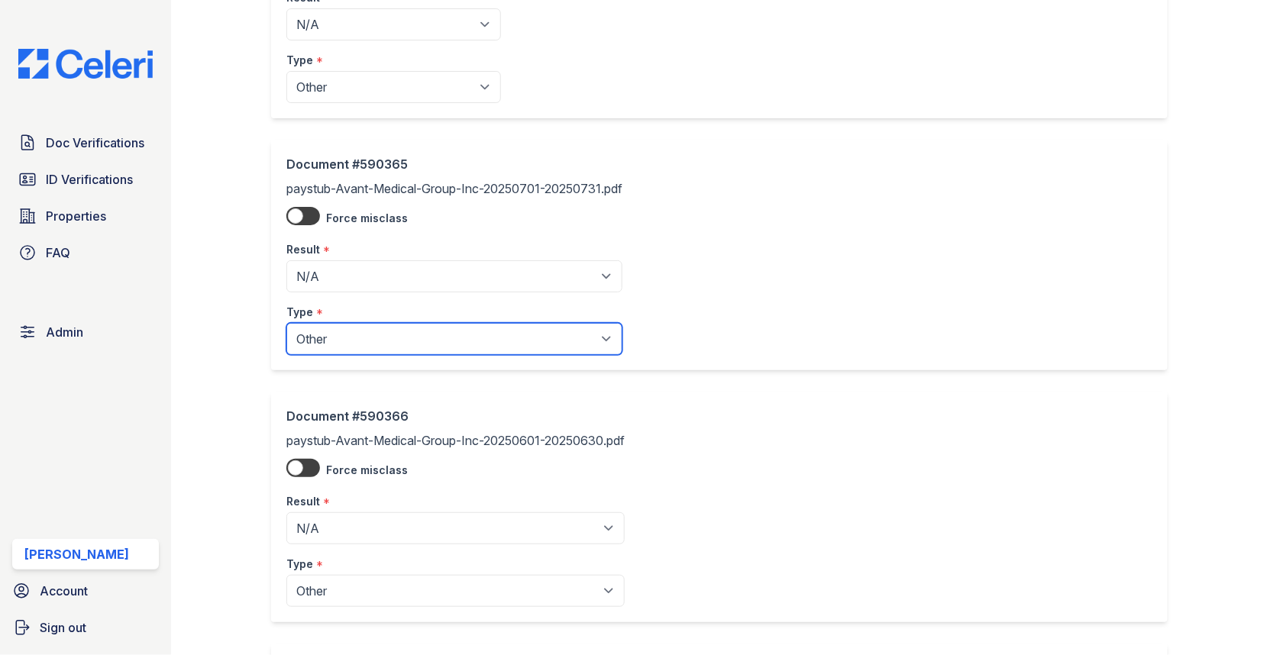
click at [373, 325] on select "Paystub Bank Statement Offer Letter Tax Documents Benefit Award Letter Investme…" at bounding box center [454, 339] width 336 height 32
select select "paystub"
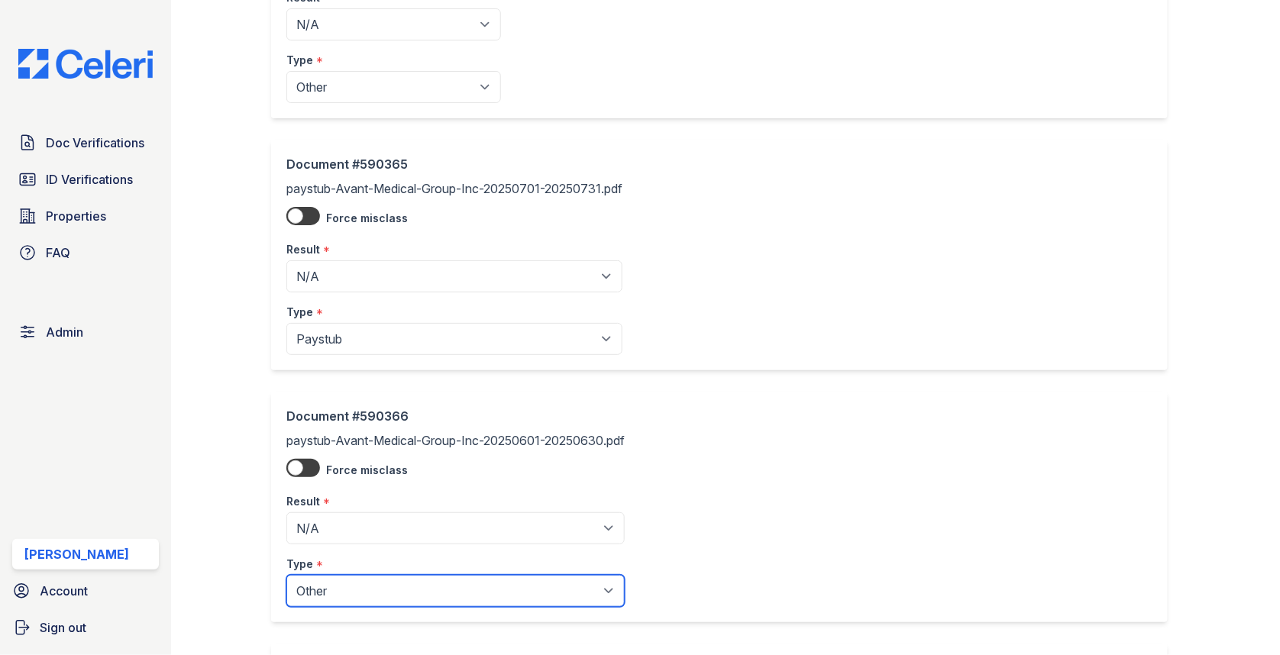
click at [373, 590] on select "Paystub Bank Statement Offer Letter Tax Documents Benefit Award Letter Investme…" at bounding box center [455, 591] width 338 height 32
select select "paystub"
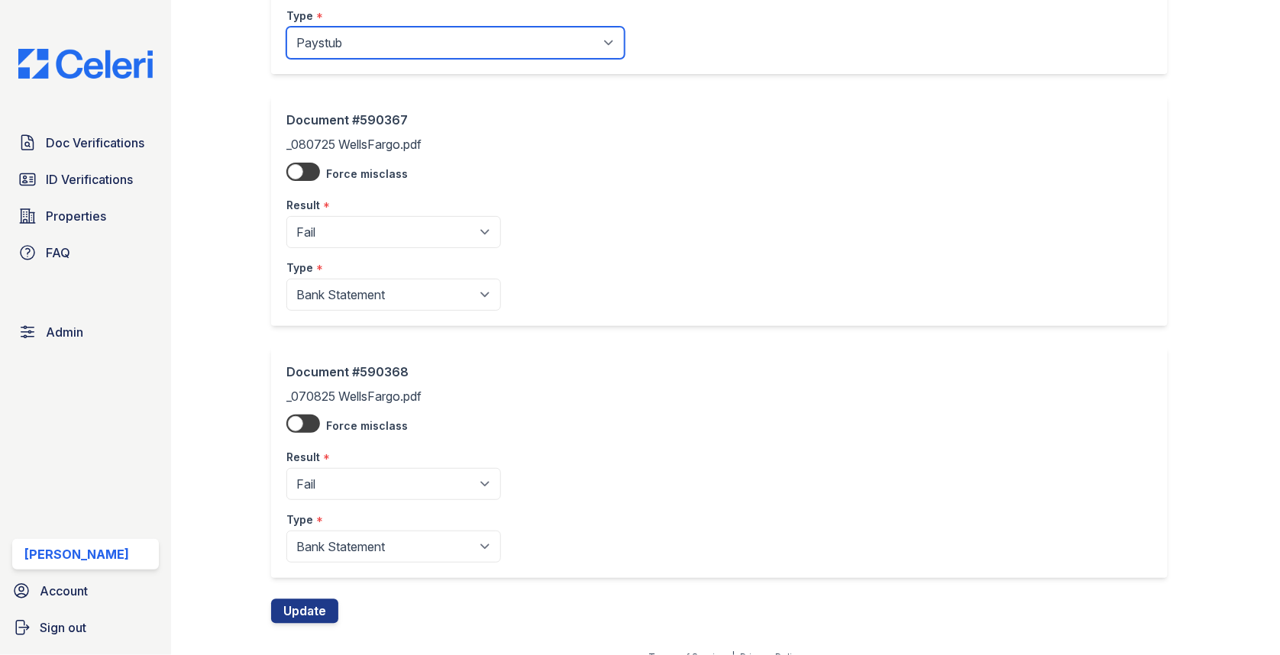
scroll to position [788, 0]
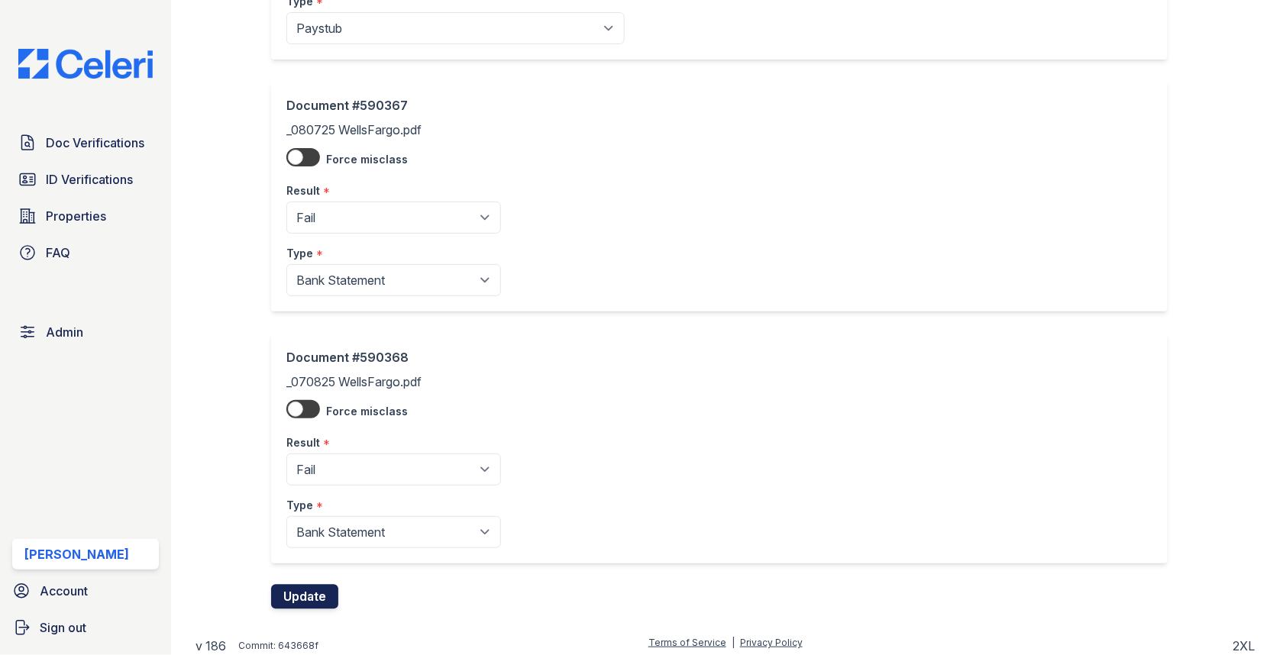
click at [320, 597] on button "Update" at bounding box center [304, 597] width 67 height 24
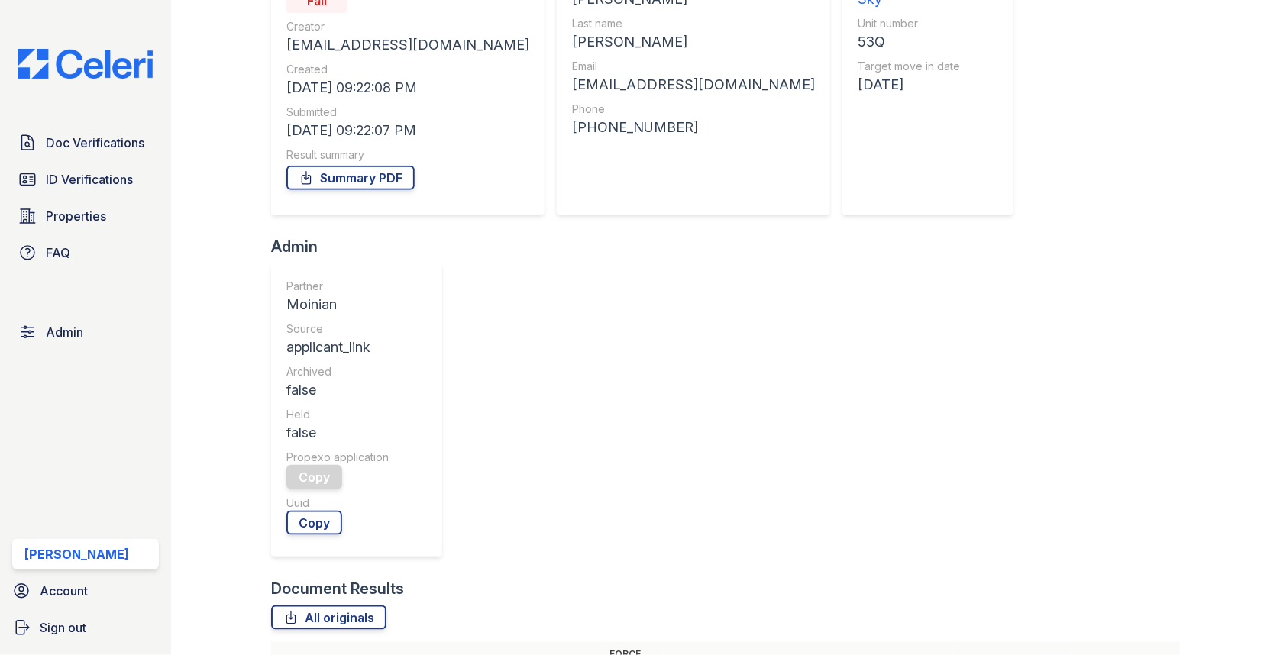
scroll to position [266, 0]
